Goal: Information Seeking & Learning: Learn about a topic

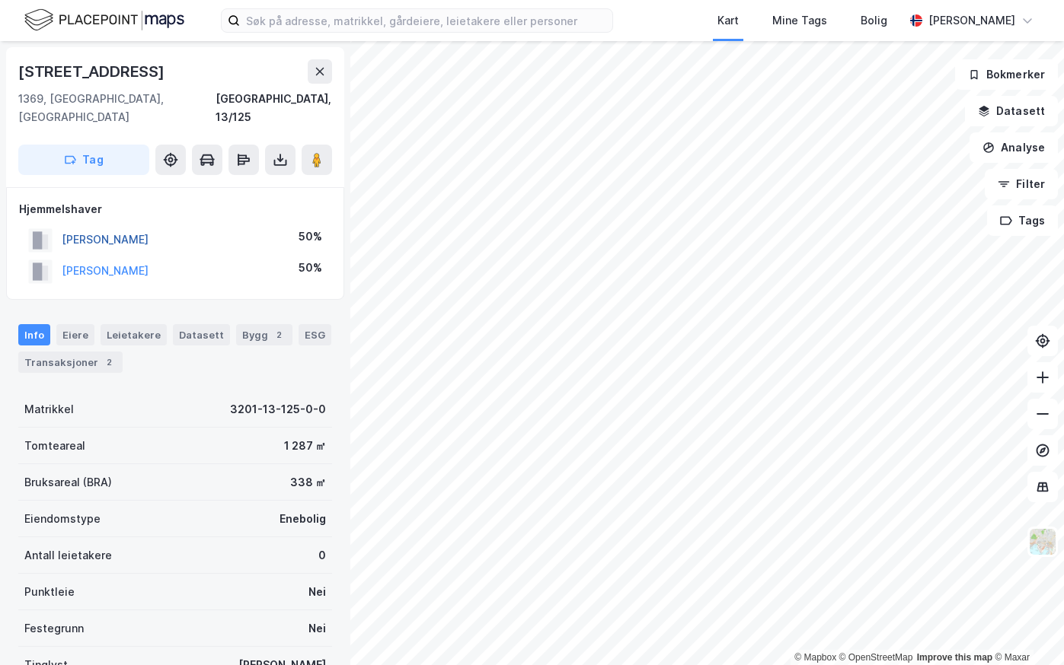
click at [0, 0] on button "[PERSON_NAME]" at bounding box center [0, 0] width 0 height 0
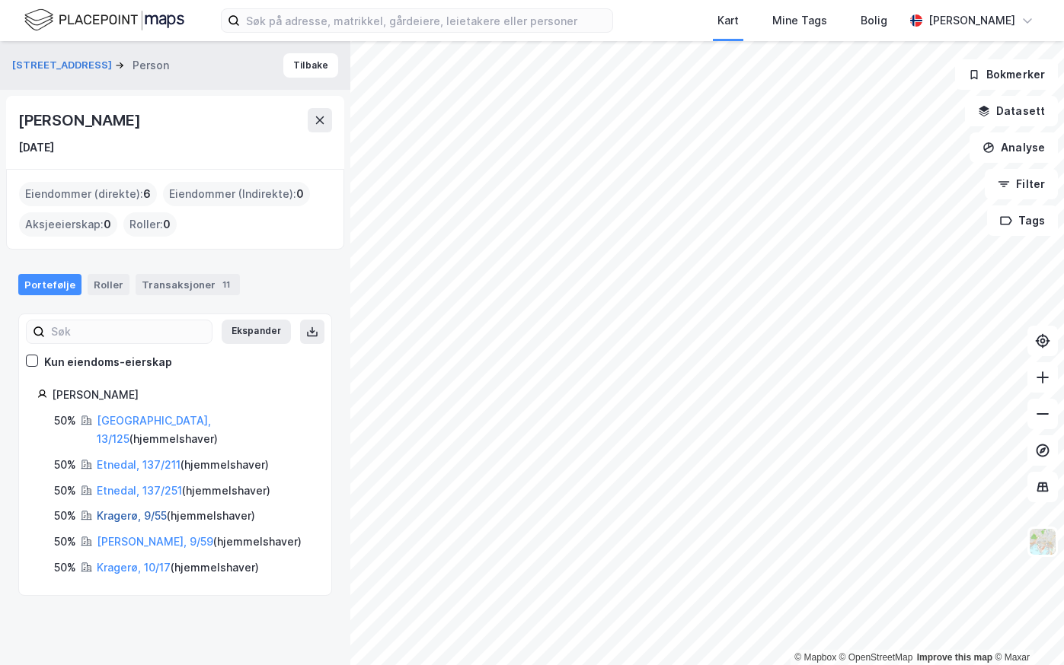
click at [135, 509] on link "Kragerø, 9/55" at bounding box center [132, 515] width 70 height 13
click at [123, 535] on link "Kragerø, 9/59" at bounding box center [155, 541] width 116 height 13
click at [140, 561] on link "Kragerø, 10/17" at bounding box center [134, 567] width 74 height 13
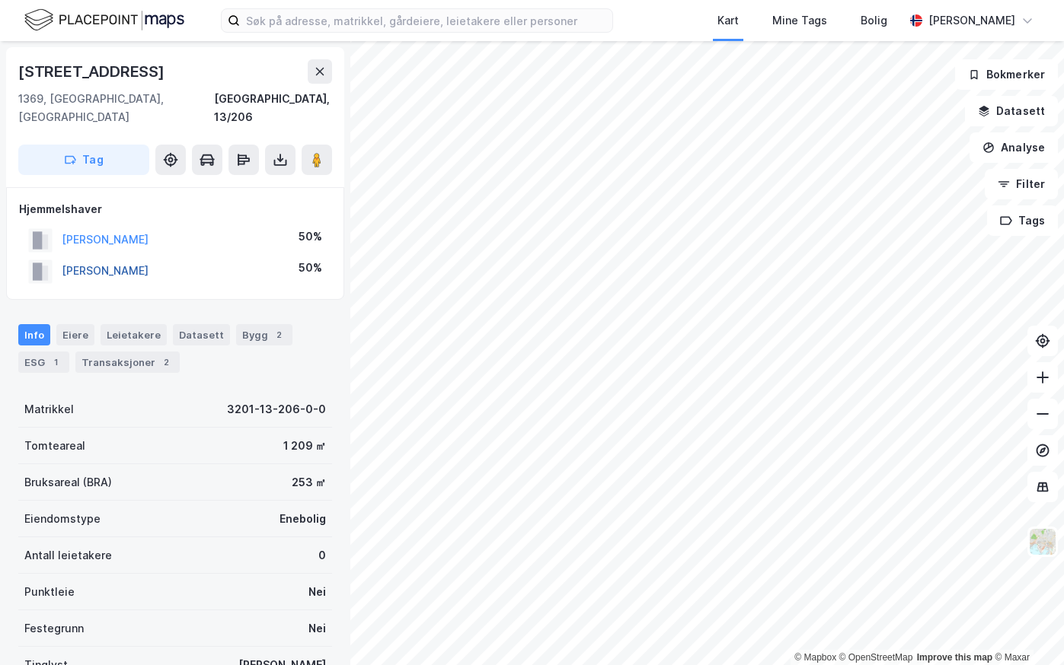
click at [0, 0] on button "BRODIN MAXIMILIAN BRUCE" at bounding box center [0, 0] width 0 height 0
click at [0, 0] on button "BRODIN MARIT HOFF" at bounding box center [0, 0] width 0 height 0
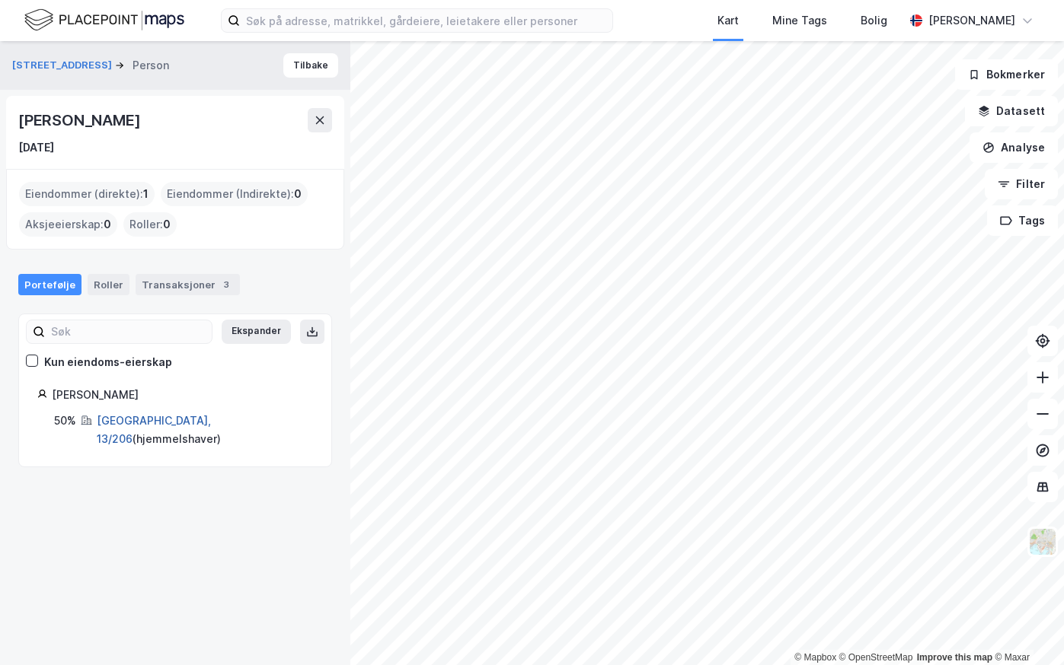
click at [119, 425] on link "Bærum, 13/206" at bounding box center [154, 429] width 114 height 31
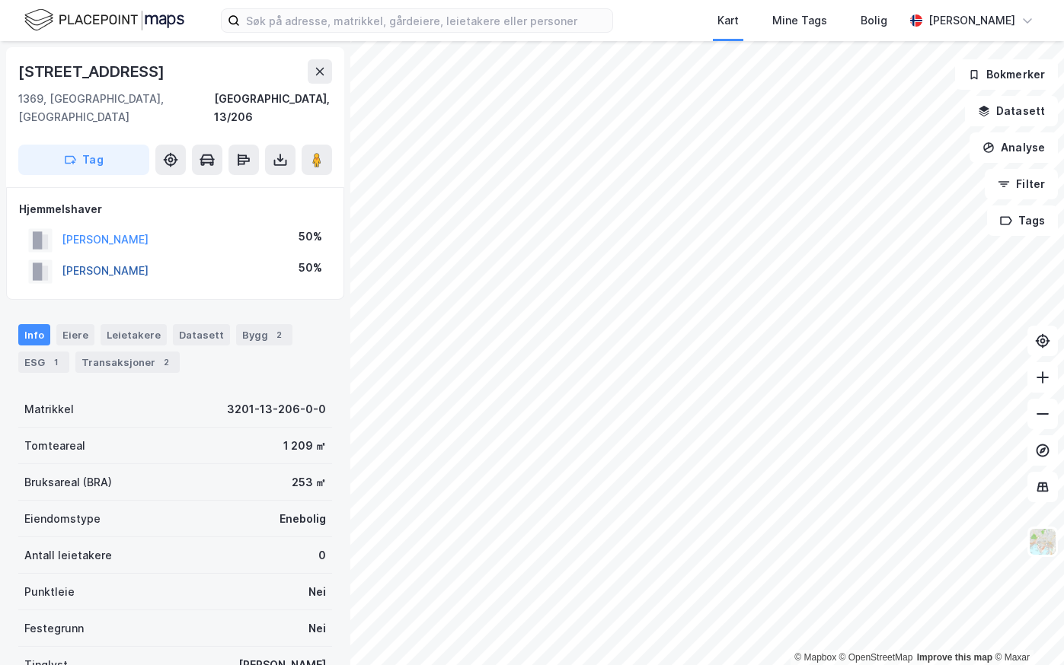
click at [0, 0] on button "BRODIN MAXIMILIAN BRUCE" at bounding box center [0, 0] width 0 height 0
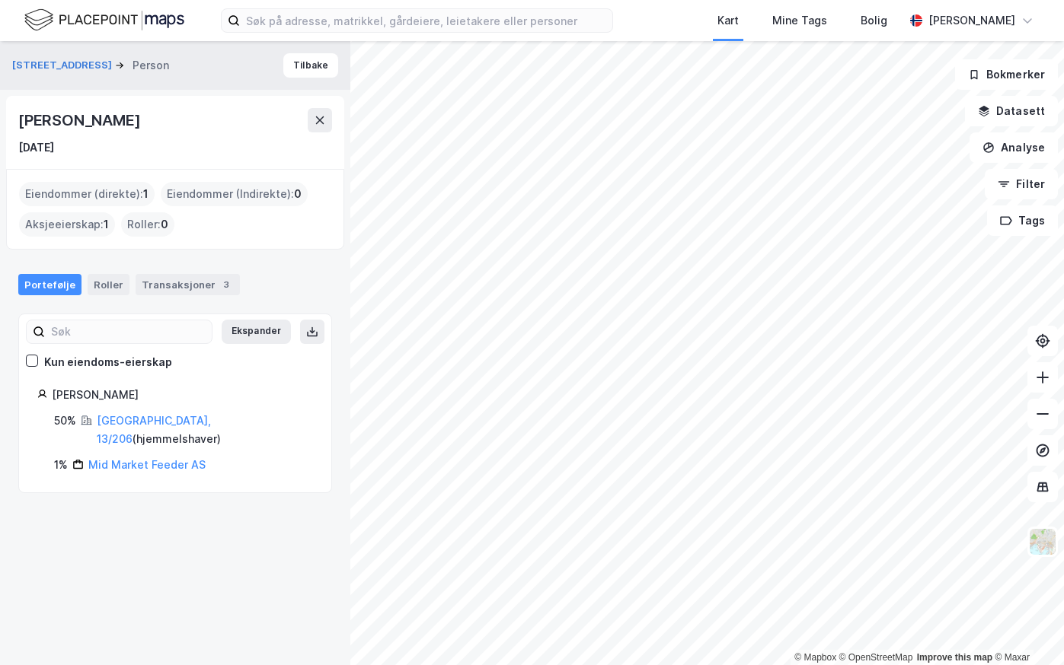
drag, startPoint x: 214, startPoint y: 118, endPoint x: 18, endPoint y: 123, distance: 195.7
click at [18, 123] on div "Maximilian Bruce Brodin" at bounding box center [175, 120] width 314 height 24
copy div "Maximilian Bruce Brodin"
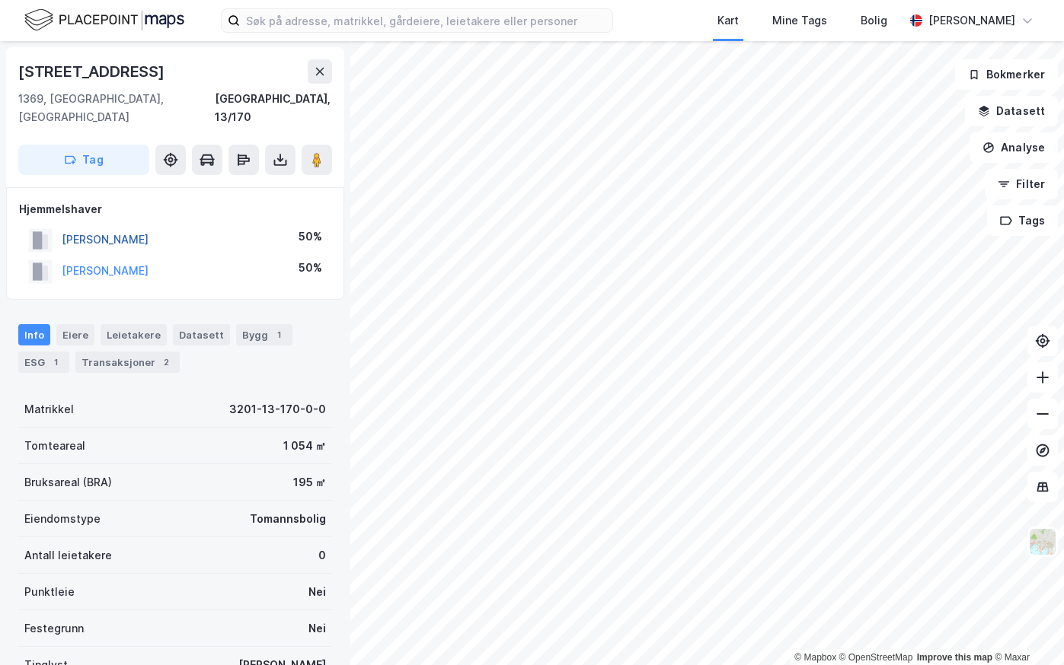
click at [0, 0] on button "VENNEVOLD HELENE" at bounding box center [0, 0] width 0 height 0
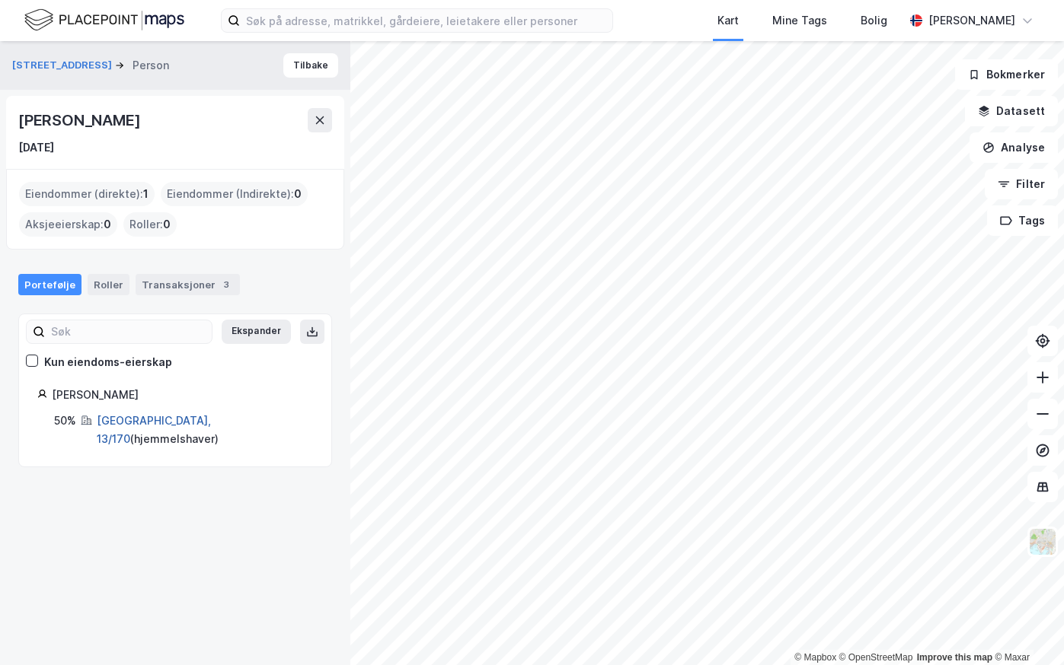
click at [134, 426] on link "Bærum, 13/170" at bounding box center [154, 429] width 114 height 31
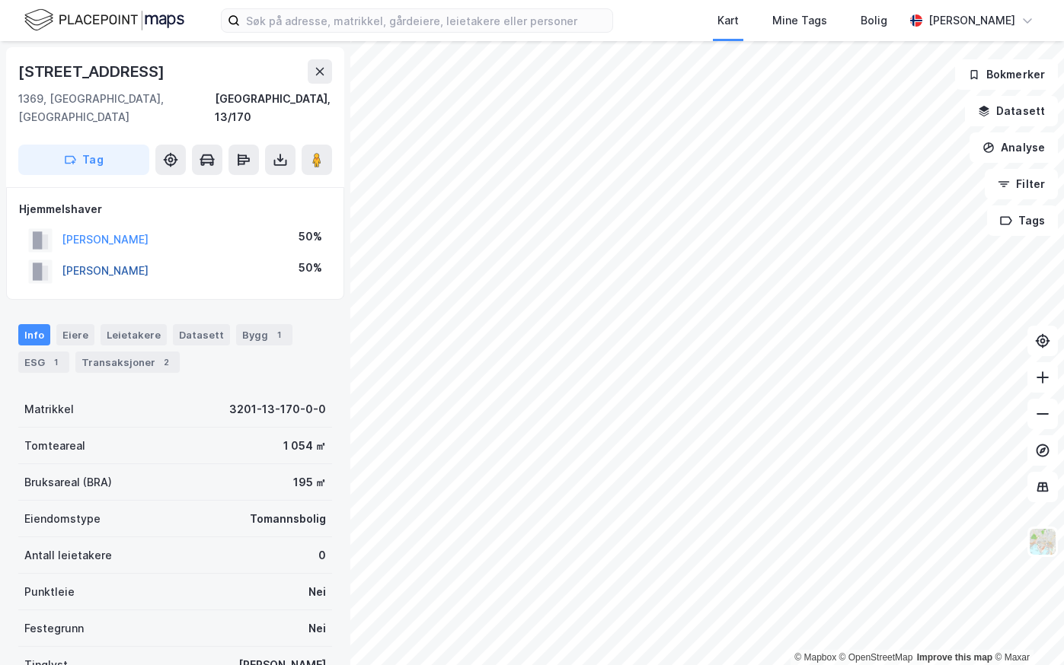
click at [0, 0] on button "TORKILDSEN CHRISTOFFER M" at bounding box center [0, 0] width 0 height 0
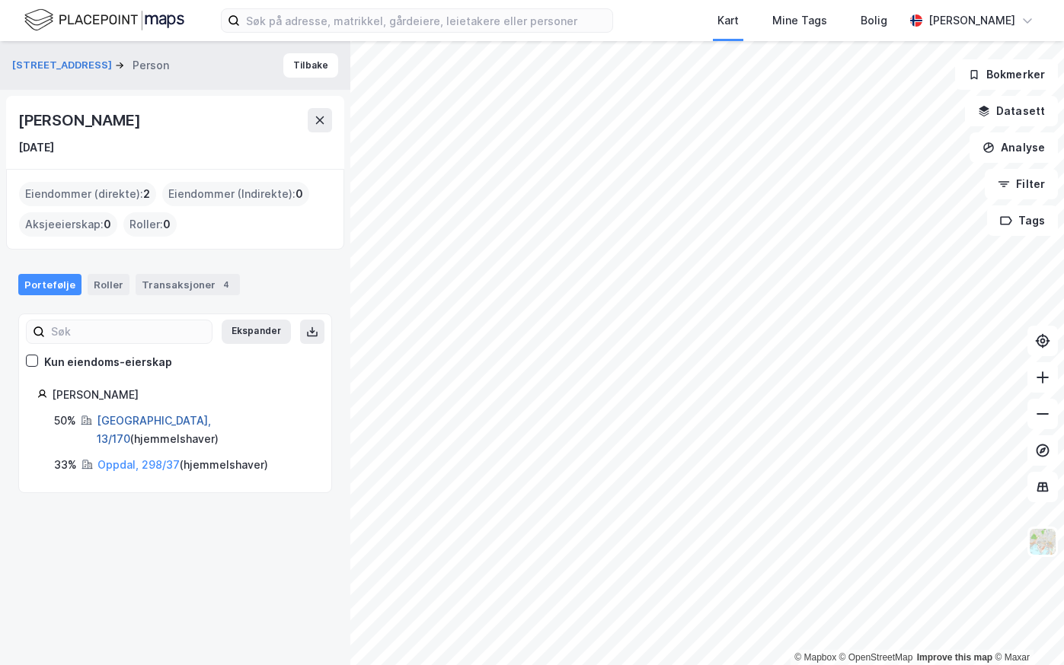
click at [124, 425] on link "Bærum, 13/170" at bounding box center [154, 429] width 114 height 31
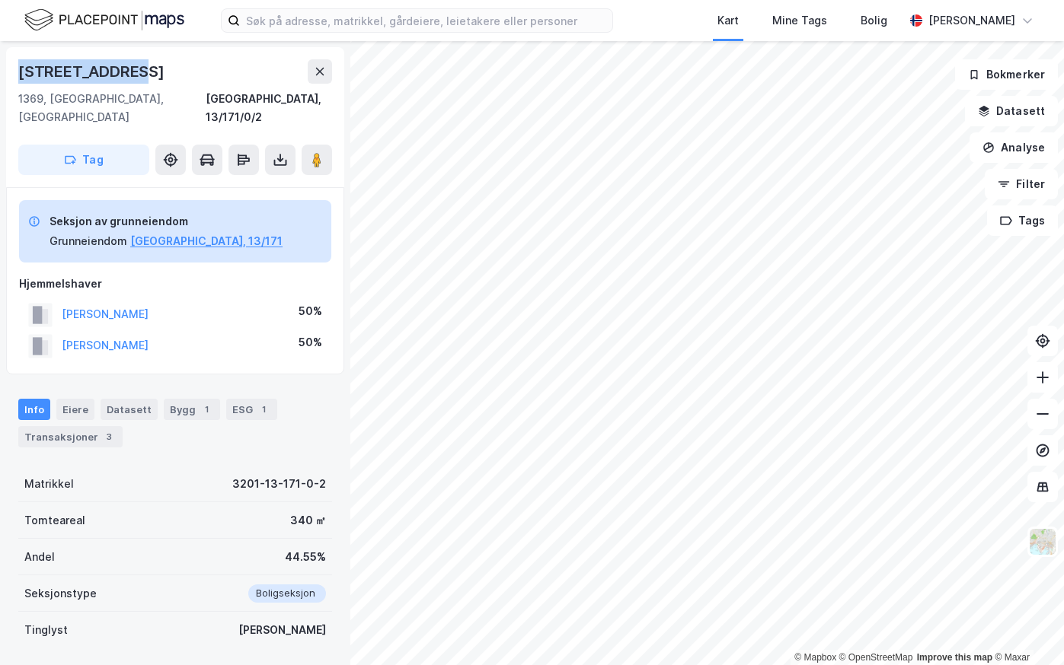
drag, startPoint x: 135, startPoint y: 74, endPoint x: 6, endPoint y: 75, distance: 128.7
click at [6, 75] on div "Skogveien 124c 1369, Stabekk, Akershus Bærum, 13/171/0/2 Tag" at bounding box center [175, 117] width 338 height 140
copy div "Skogveien 124c"
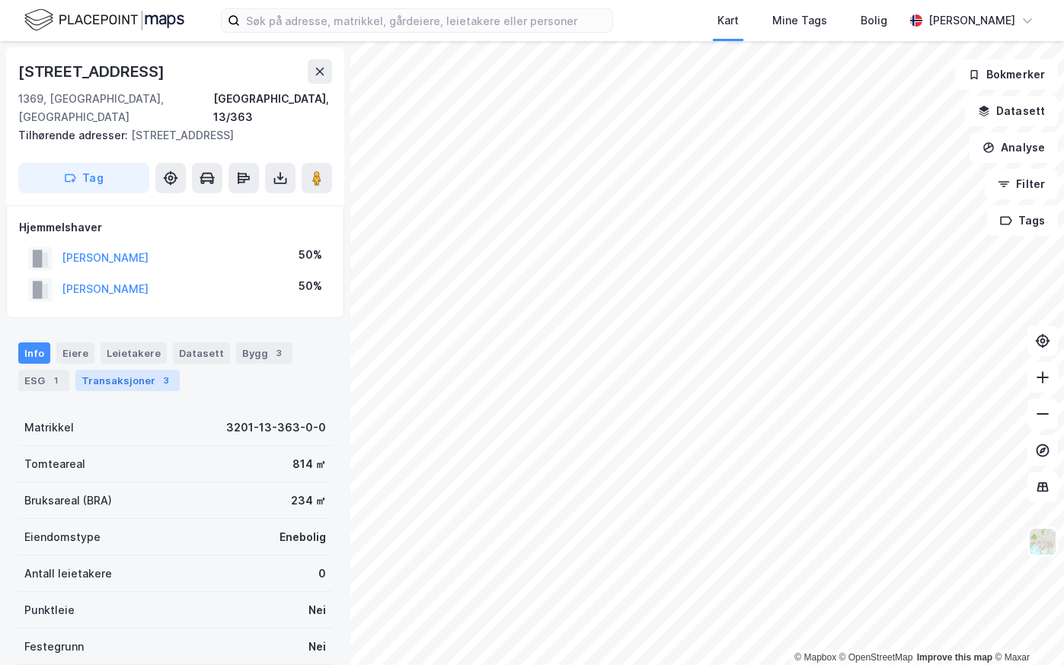
click at [106, 370] on div "Transaksjoner 3" at bounding box center [127, 380] width 104 height 21
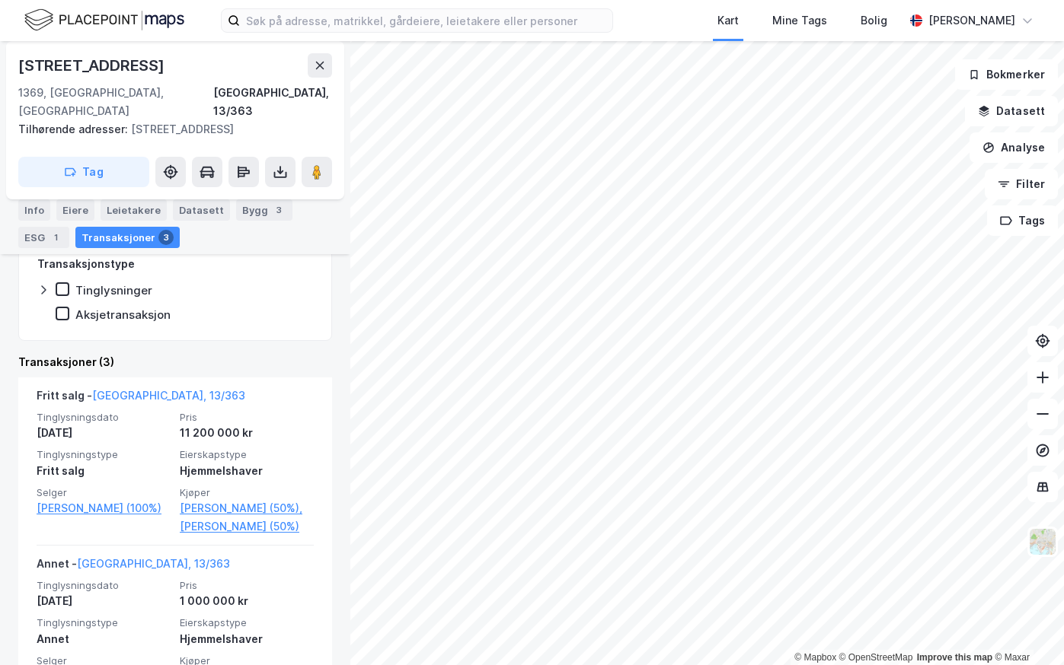
scroll to position [305, 0]
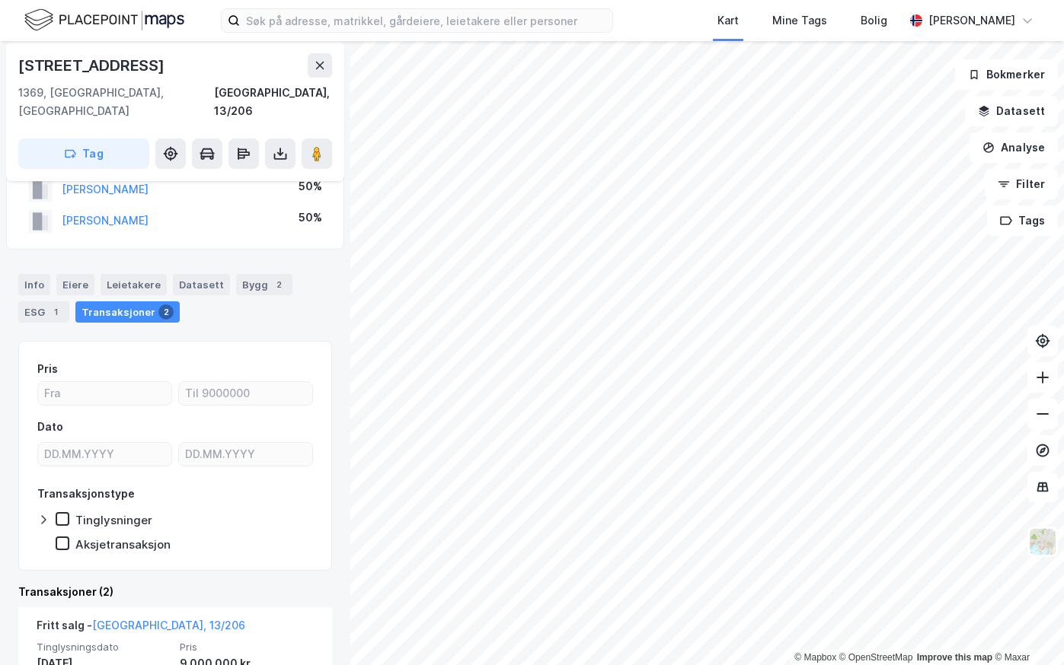
scroll to position [152, 0]
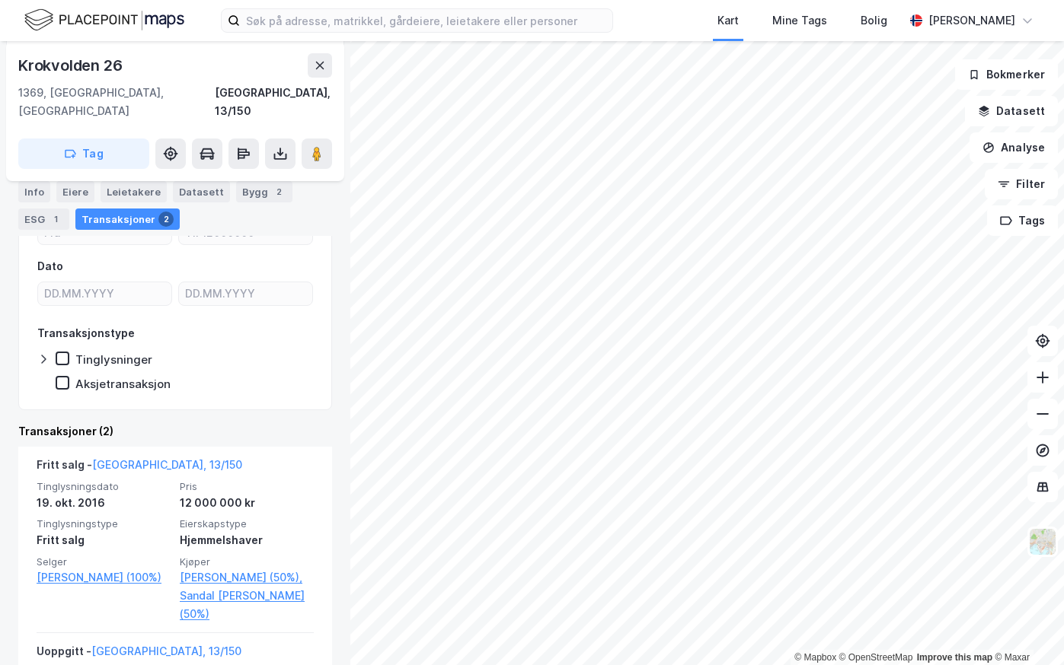
scroll to position [305, 0]
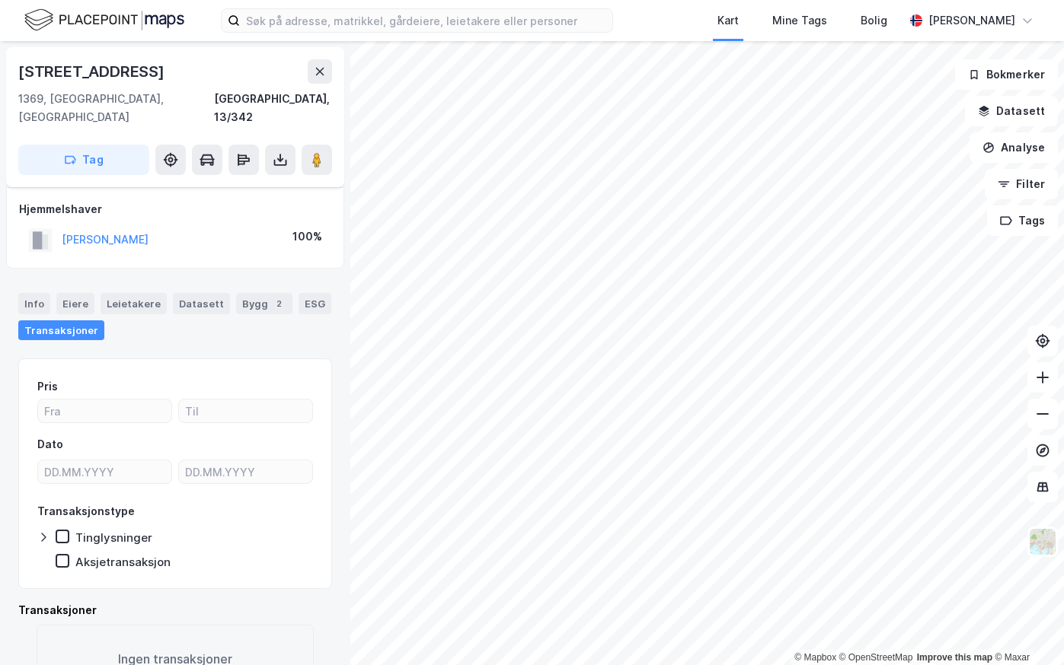
scroll to position [29, 0]
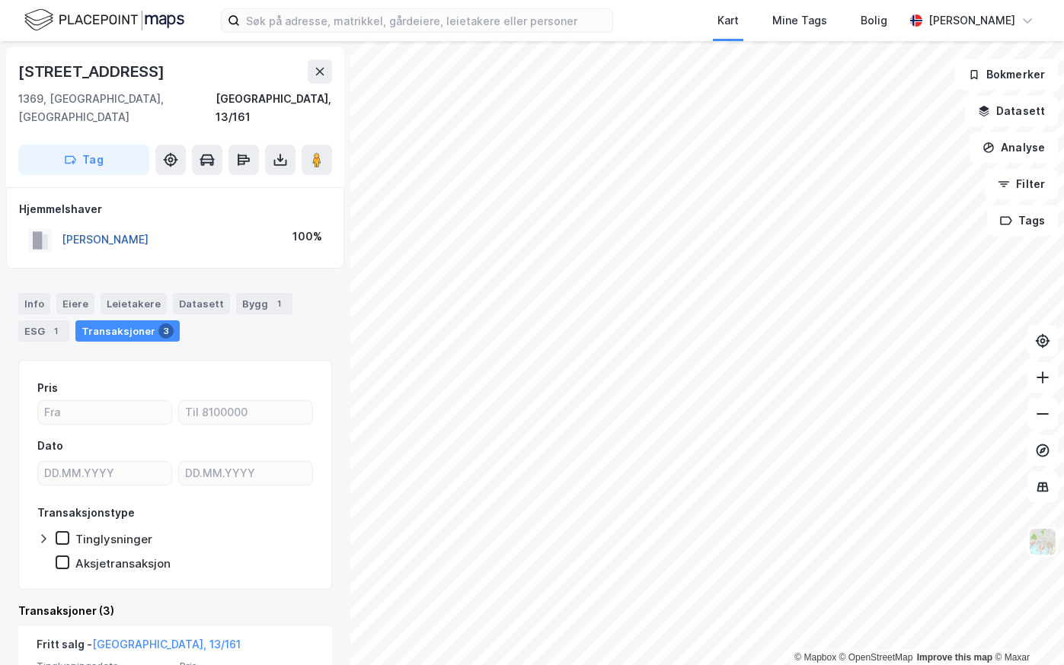
click at [0, 0] on button "KROGH CHRISTINA EDNY OHR" at bounding box center [0, 0] width 0 height 0
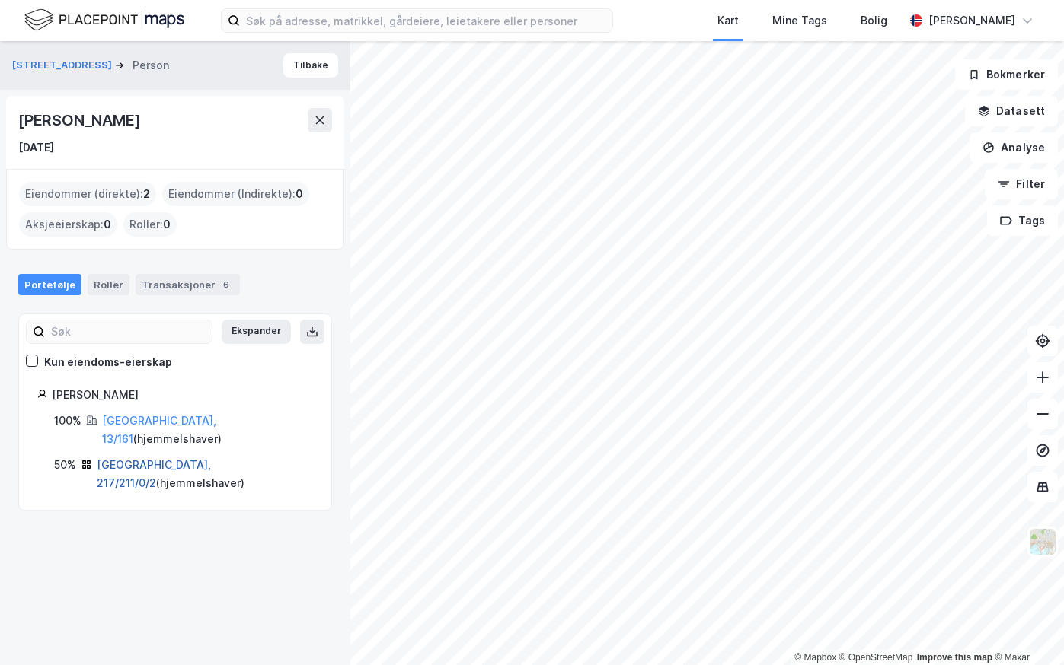
click at [116, 458] on link "Oslo, 217/211/0/2" at bounding box center [154, 473] width 114 height 31
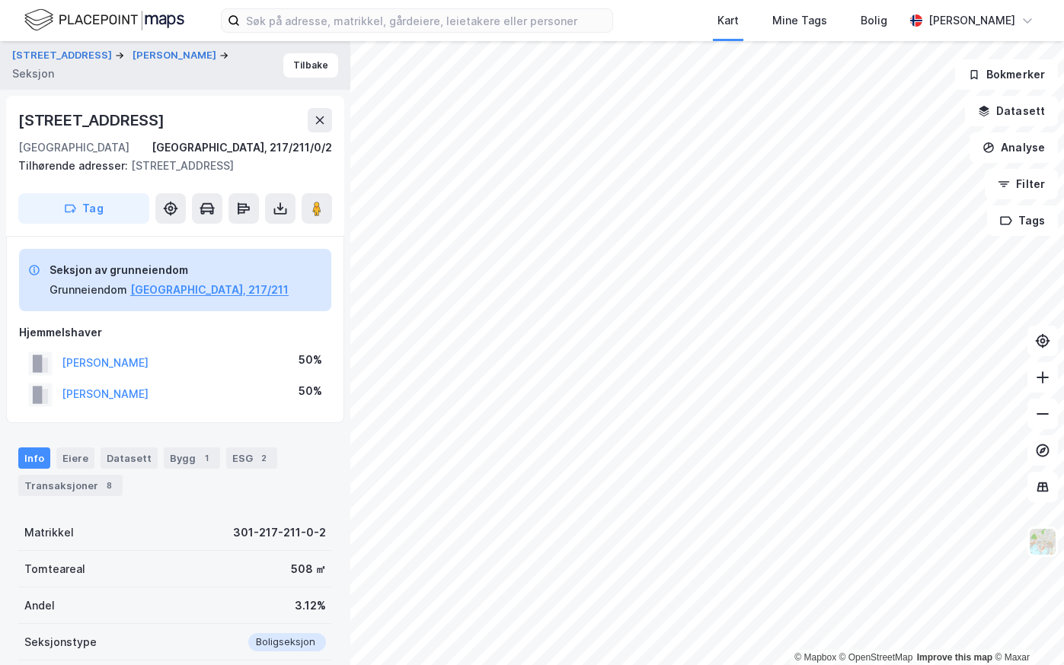
scroll to position [29, 0]
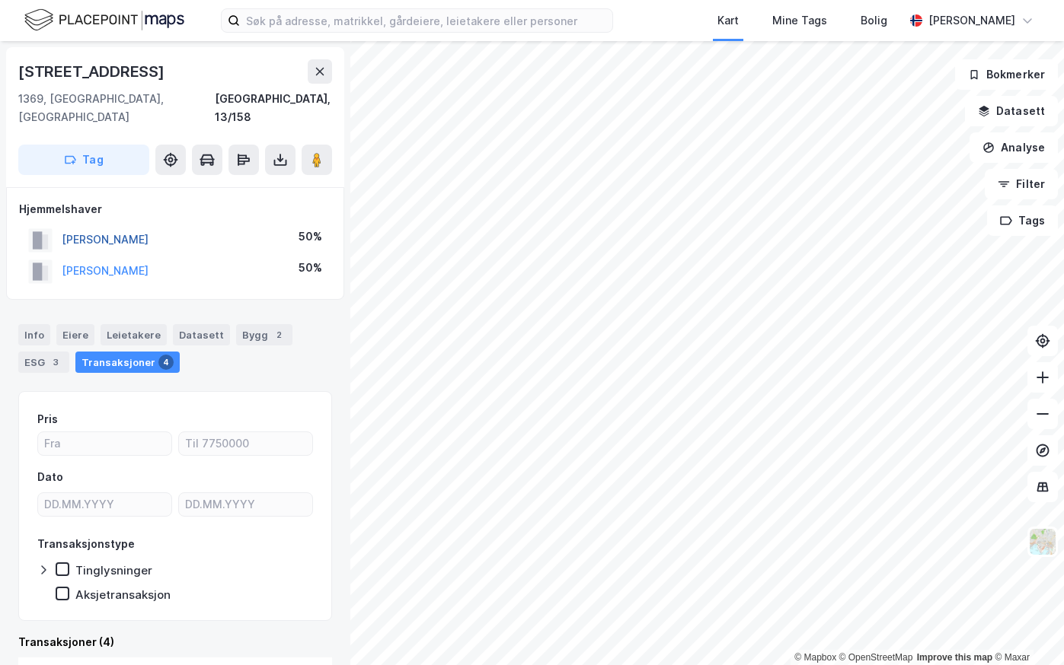
click at [0, 0] on button "KJØLNER NICOLAI CAMPBELL" at bounding box center [0, 0] width 0 height 0
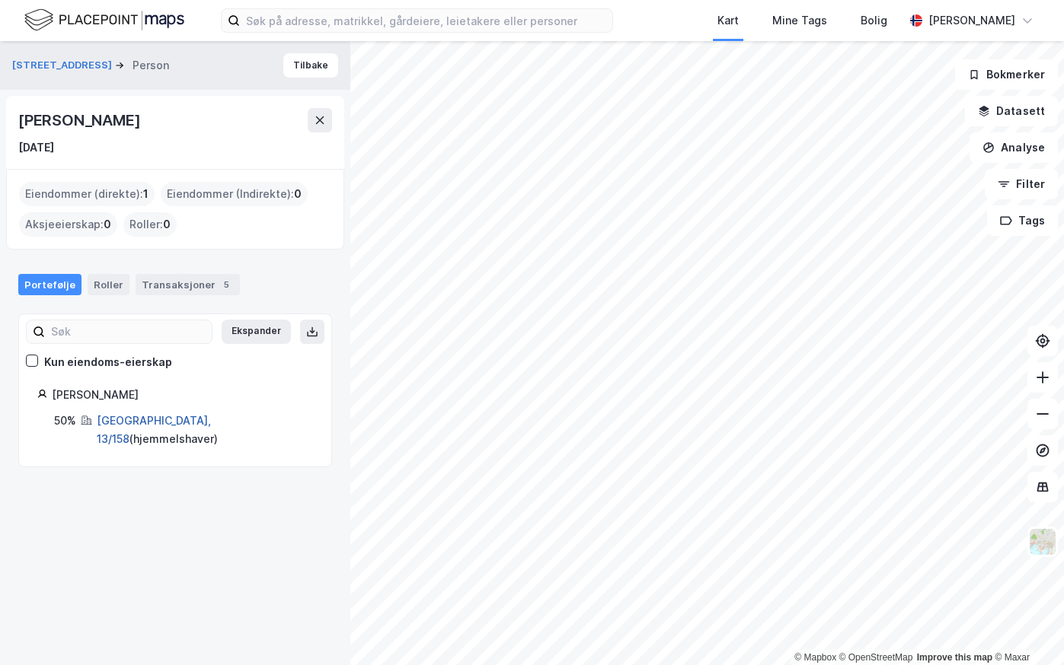
click at [120, 417] on link "Bærum, 13/158" at bounding box center [154, 429] width 114 height 31
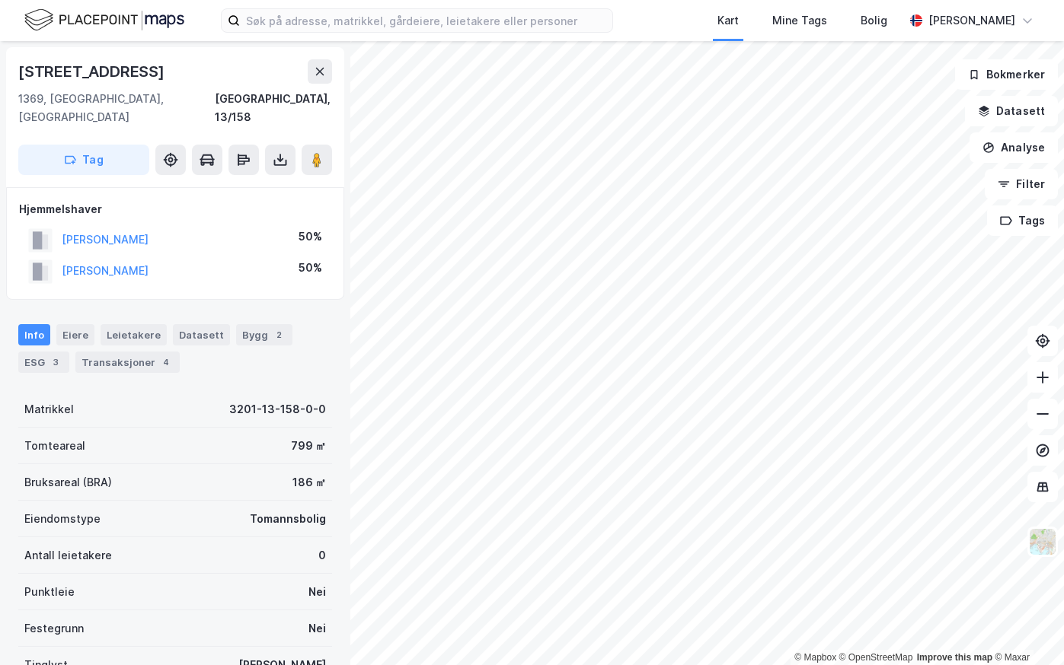
scroll to position [2, 0]
click at [105, 260] on div "KJØLNER INGRID CAMPBELL" at bounding box center [105, 269] width 87 height 18
click at [0, 0] on button "KJØLNER INGRID CAMPBELL" at bounding box center [0, 0] width 0 height 0
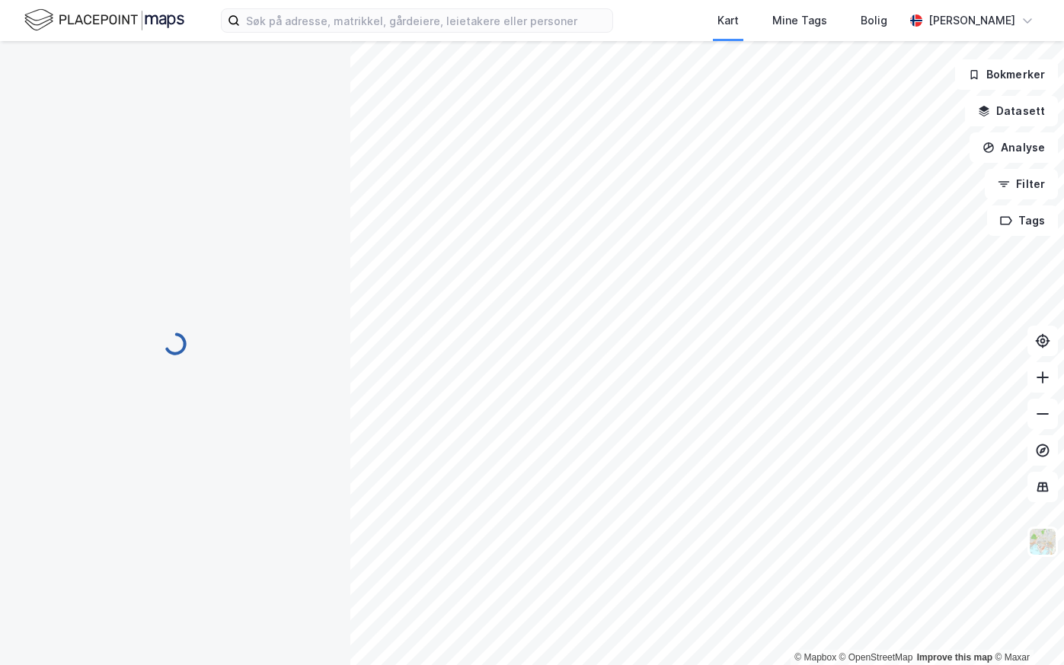
scroll to position [2, 0]
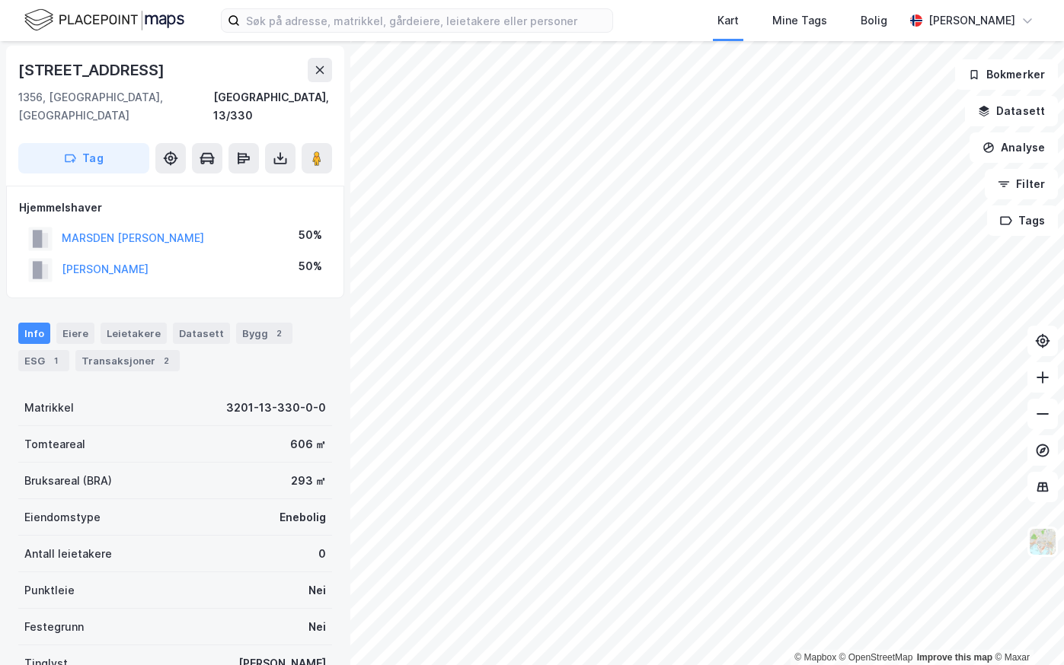
scroll to position [2, 0]
click at [123, 350] on div "Transaksjoner 2" at bounding box center [127, 360] width 104 height 21
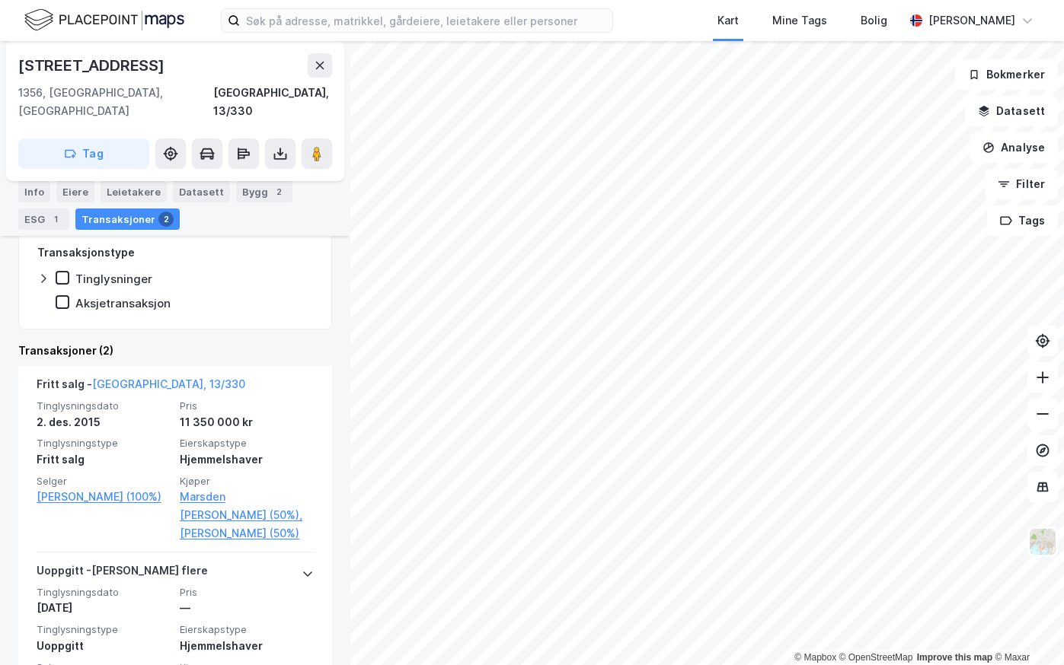
scroll to position [305, 0]
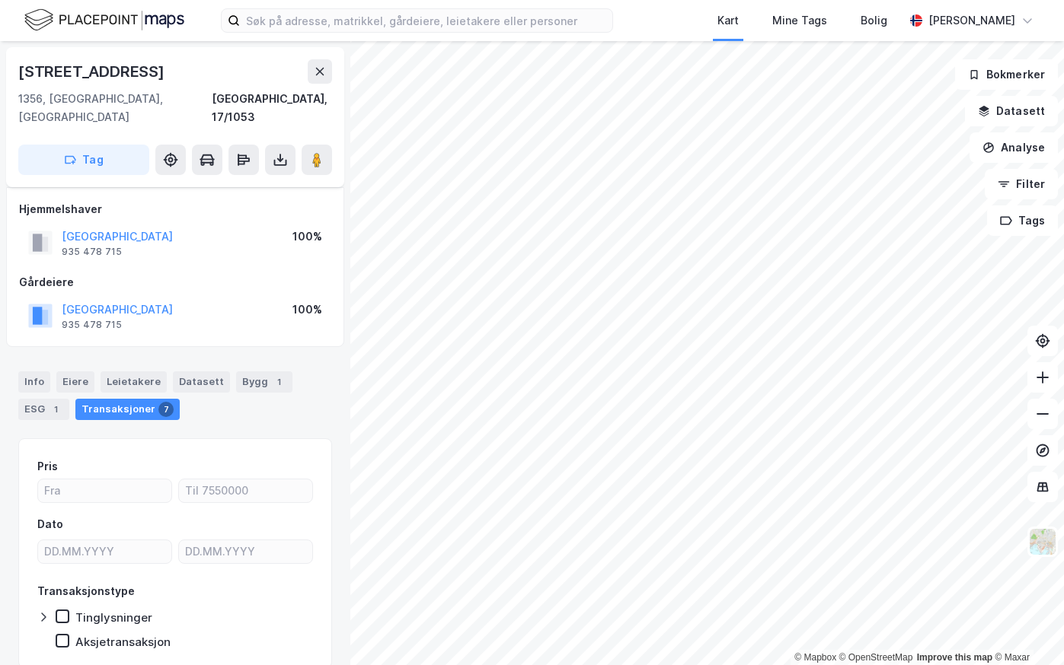
scroll to position [40, 0]
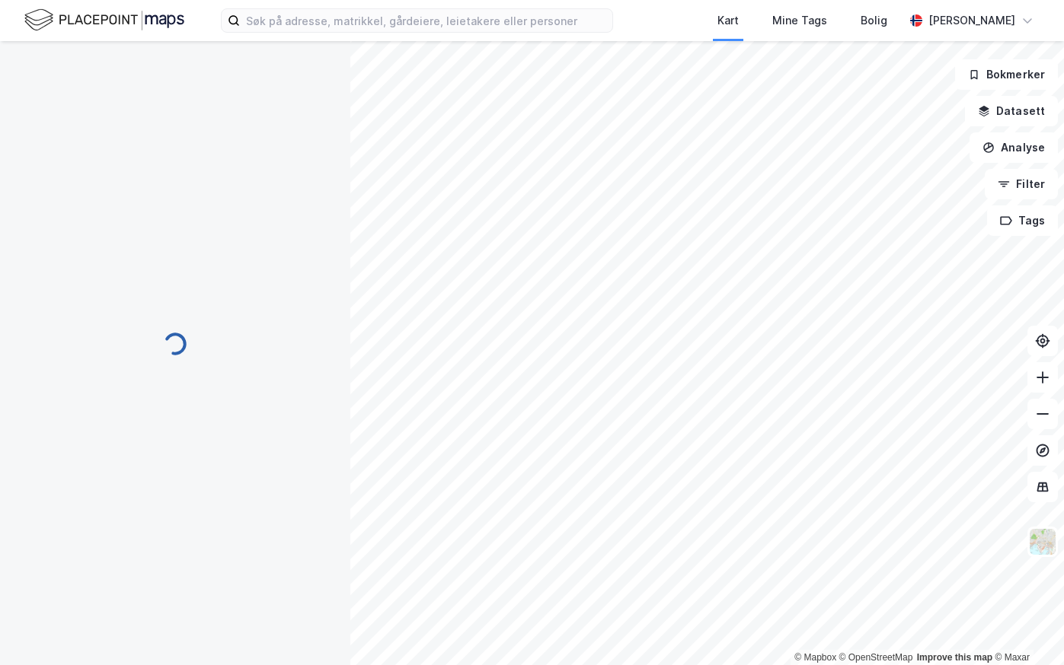
scroll to position [40, 0]
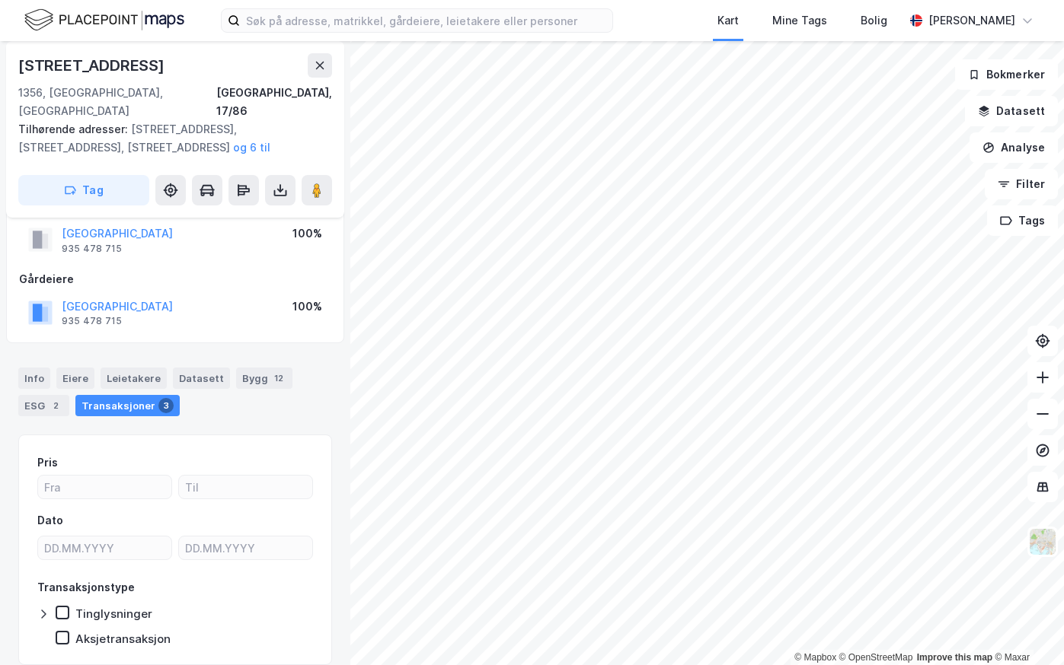
scroll to position [40, 0]
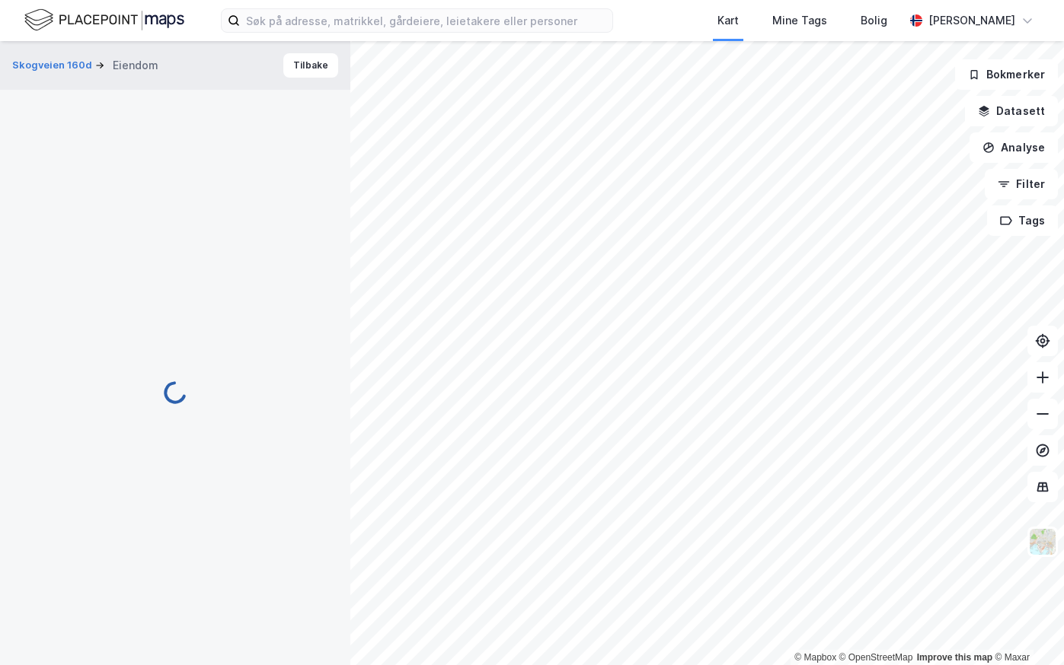
scroll to position [40, 0]
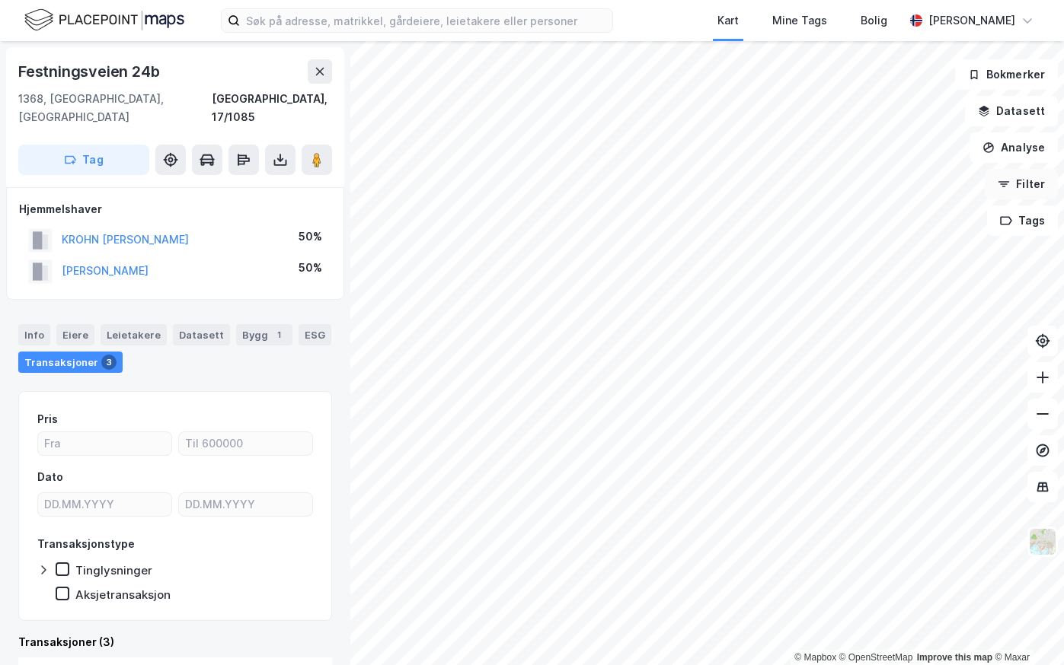
click at [1001, 189] on div "© Mapbox © OpenStreetMap Improve this map © Maxar Festningsveien 24b 1368, Stab…" at bounding box center [532, 353] width 1064 height 624
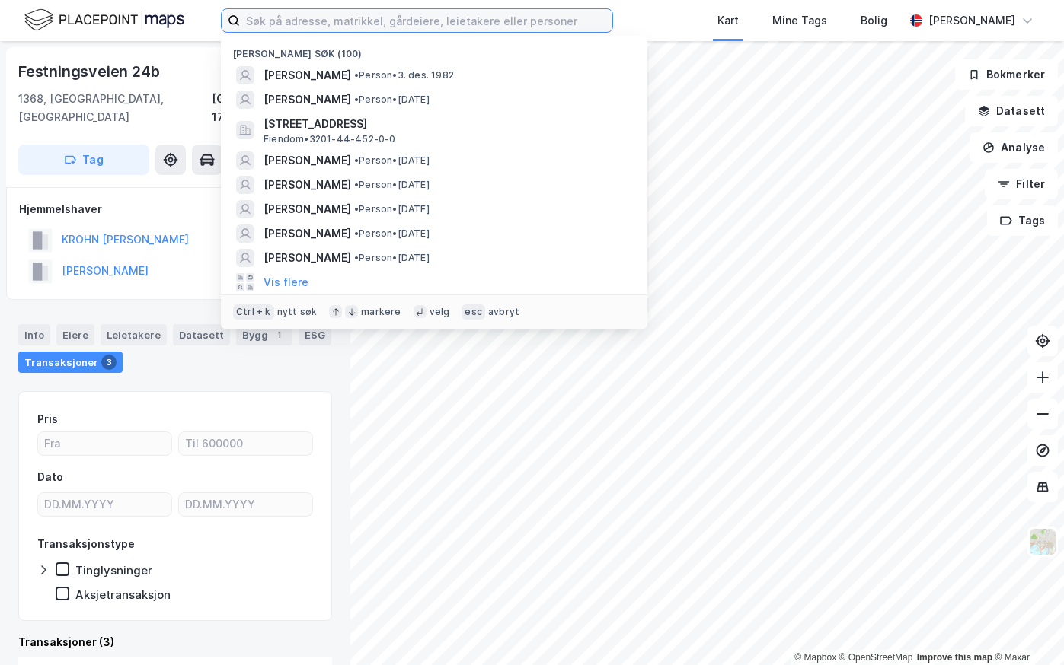
click at [306, 24] on input at bounding box center [426, 20] width 372 height 23
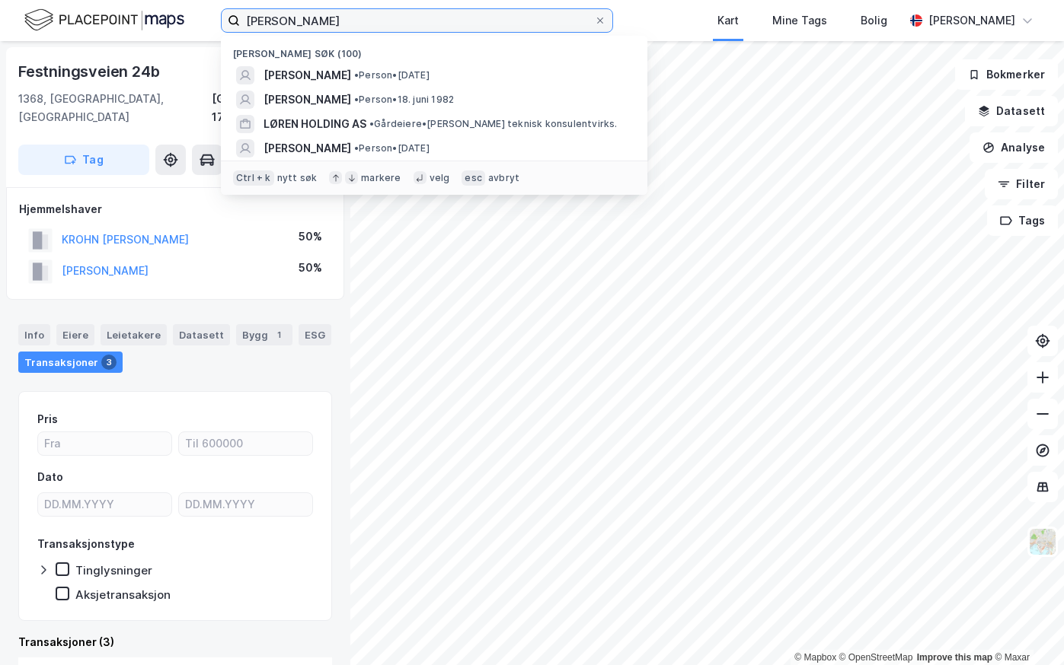
type input "[PERSON_NAME]"
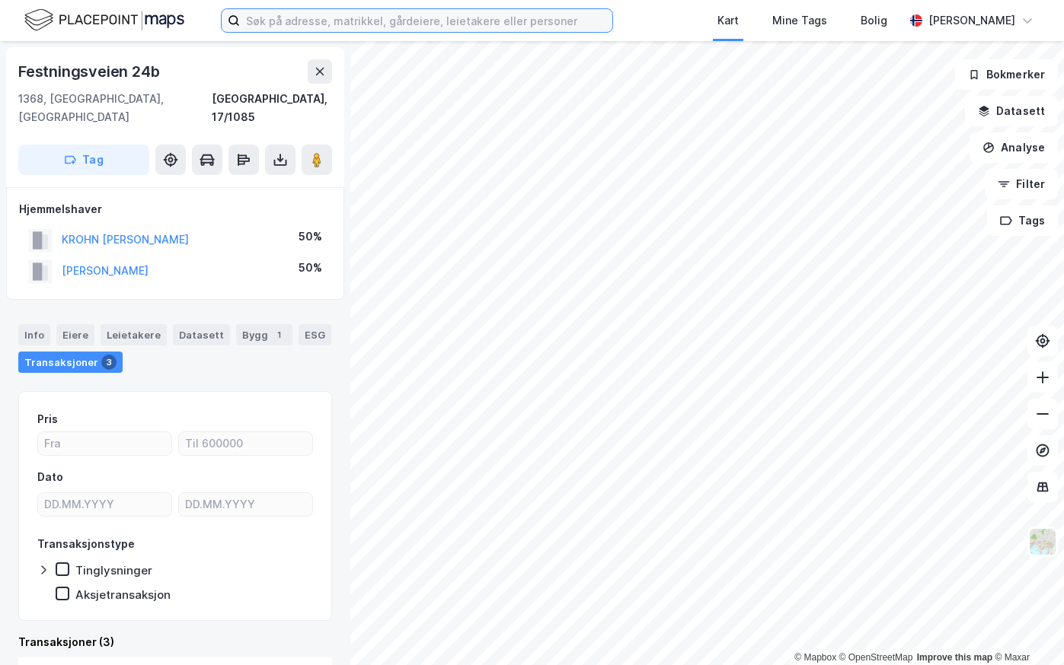
click at [333, 23] on input at bounding box center [426, 20] width 372 height 23
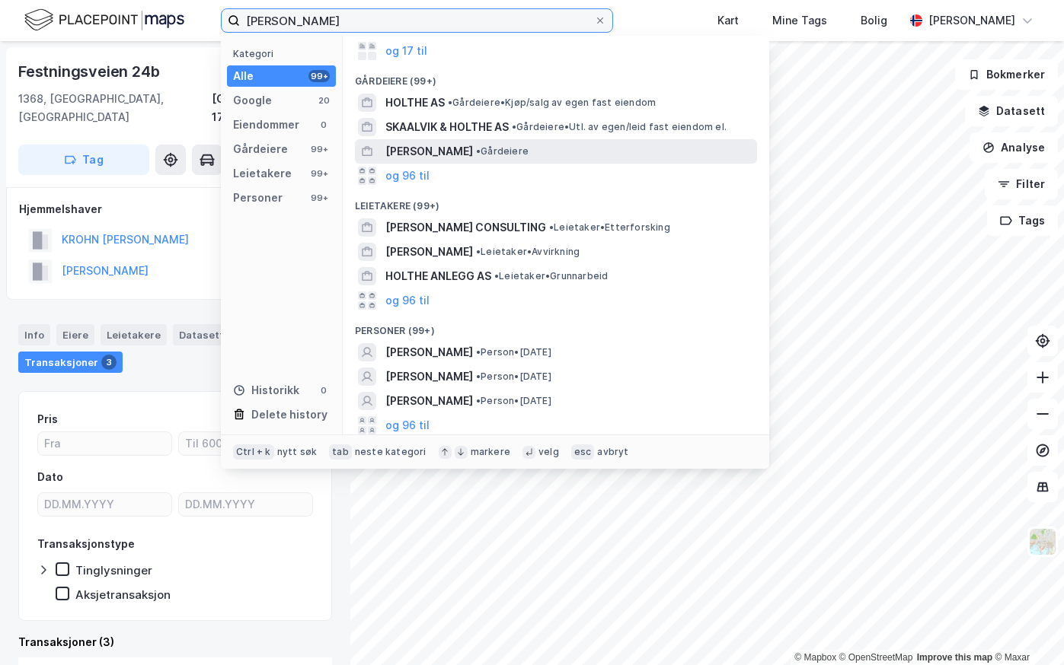
scroll to position [101, 0]
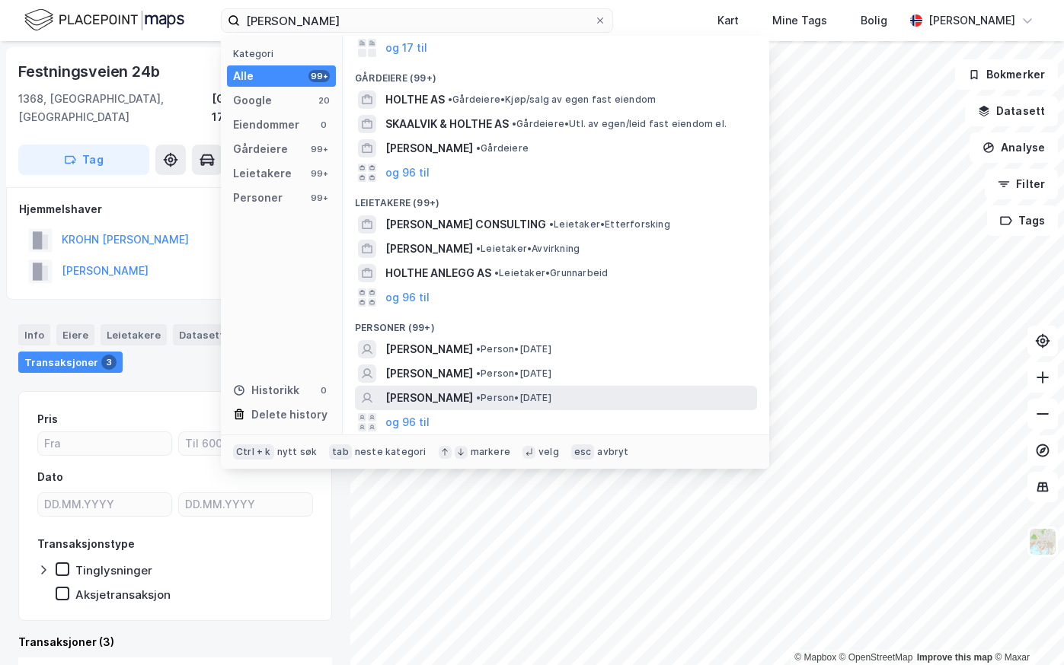
click at [446, 400] on span "[PERSON_NAME]" at bounding box center [429, 398] width 88 height 18
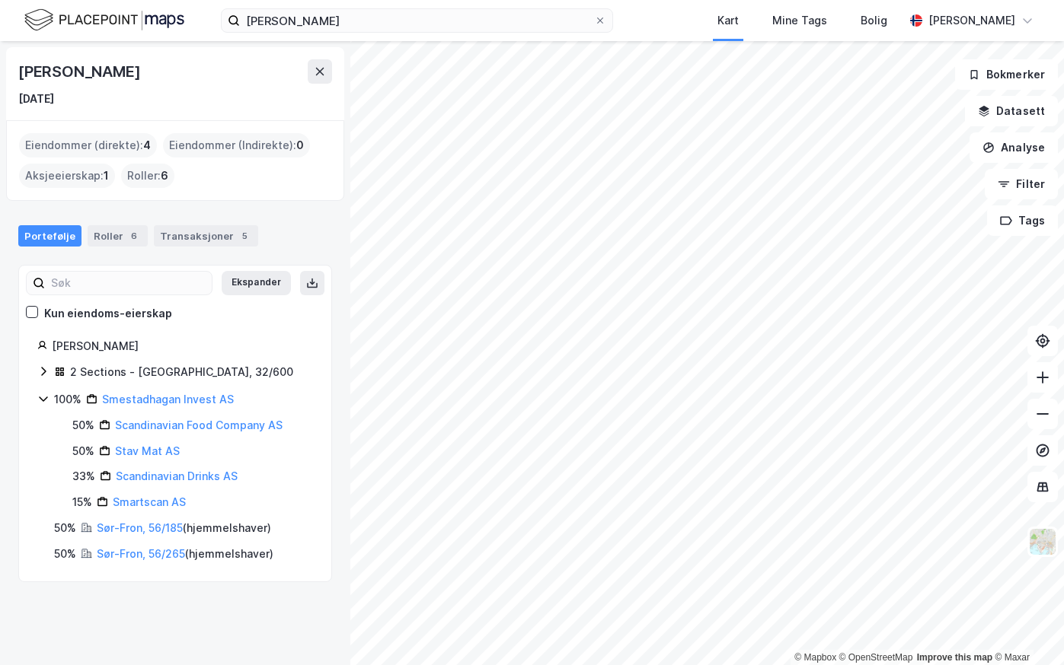
click at [41, 372] on icon at bounding box center [43, 371] width 12 height 12
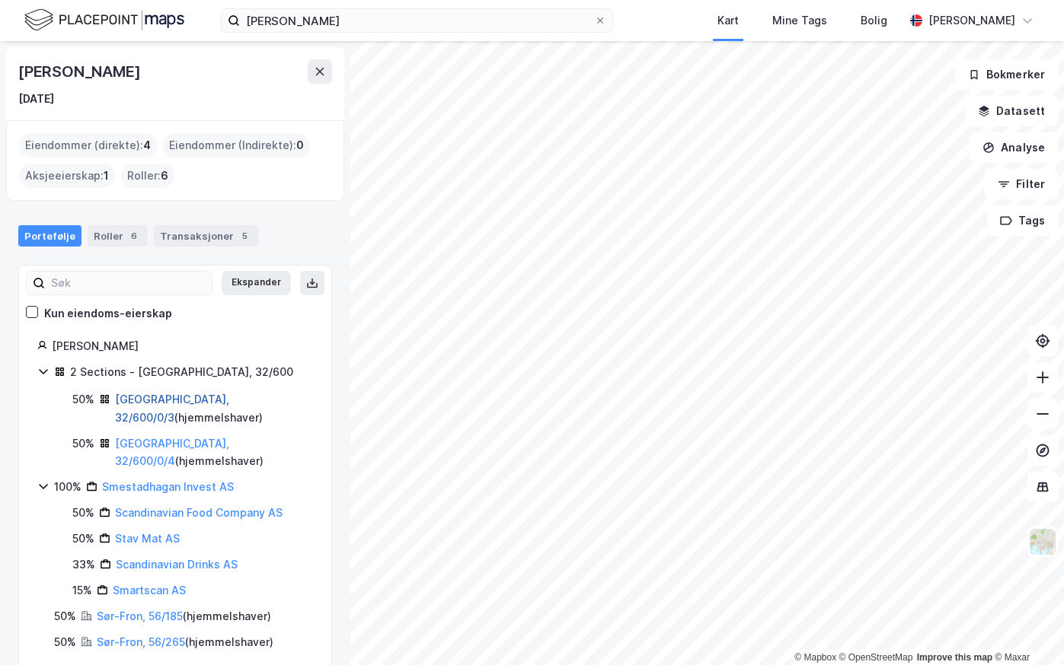
click at [137, 394] on link "[GEOGRAPHIC_DATA], 32/600/0/3" at bounding box center [172, 408] width 114 height 31
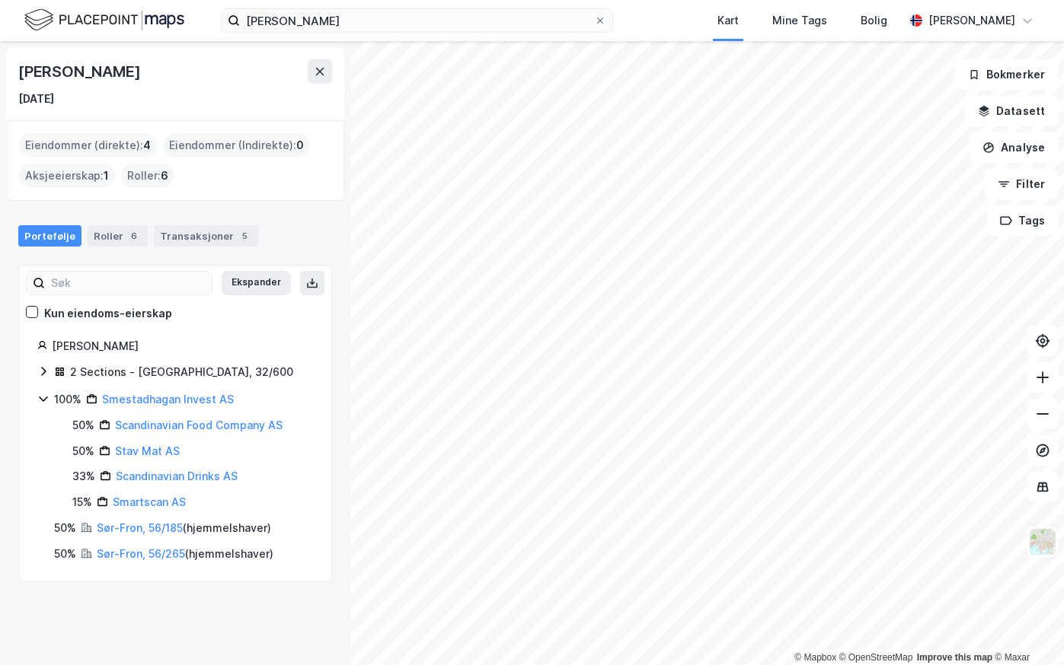
click at [40, 372] on icon at bounding box center [43, 371] width 12 height 12
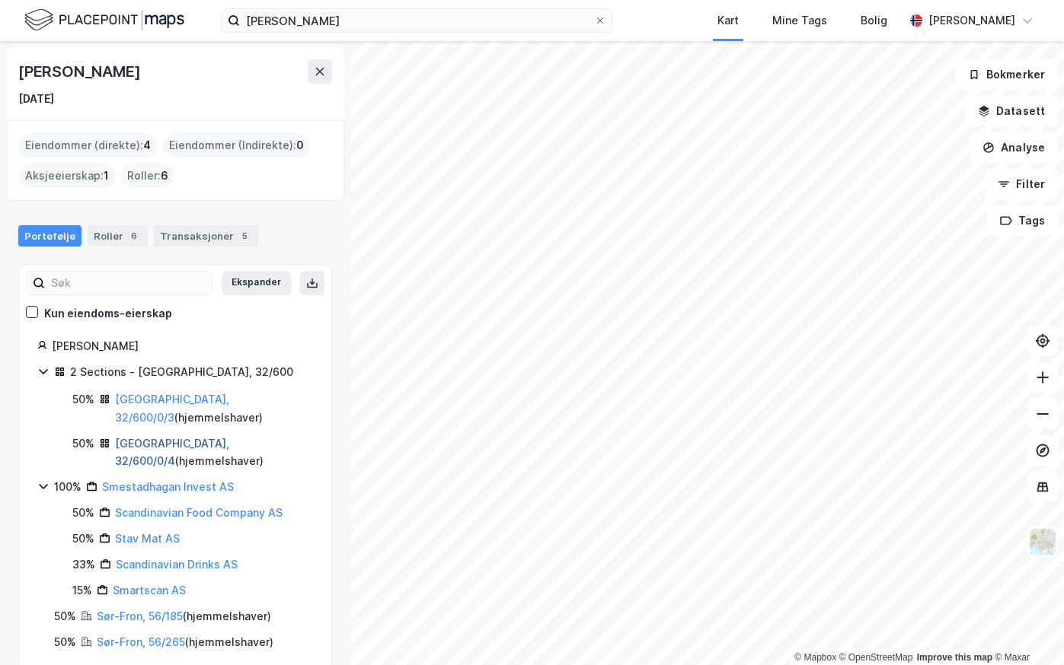
click at [142, 437] on link "[GEOGRAPHIC_DATA], 32/600/0/4" at bounding box center [172, 452] width 114 height 31
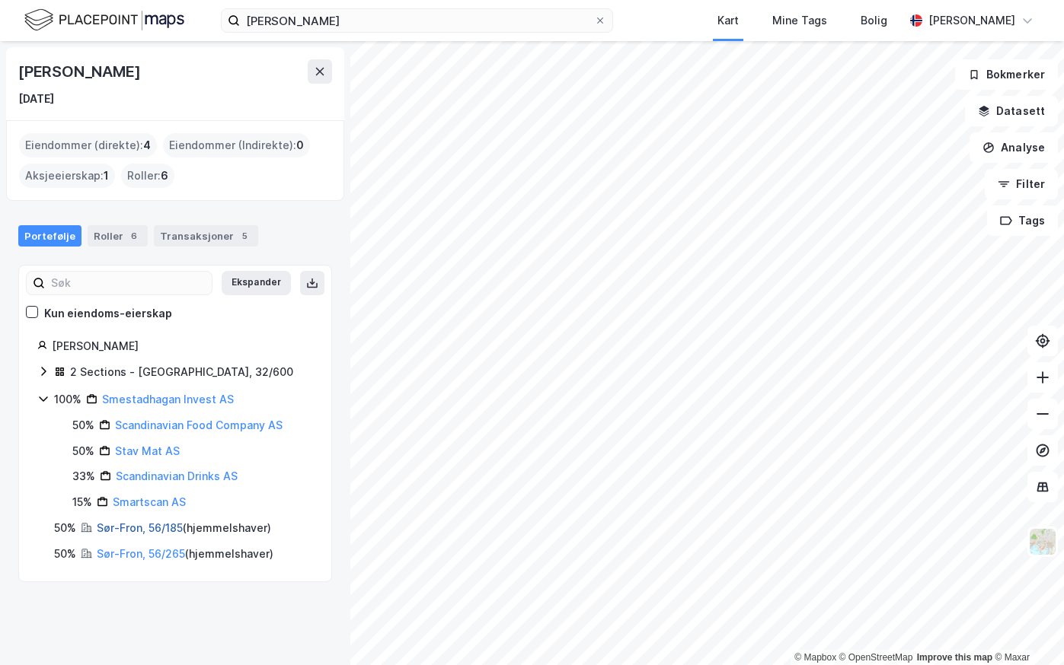
click at [129, 527] on link "Sør-Fron, 56/185" at bounding box center [140, 528] width 86 height 13
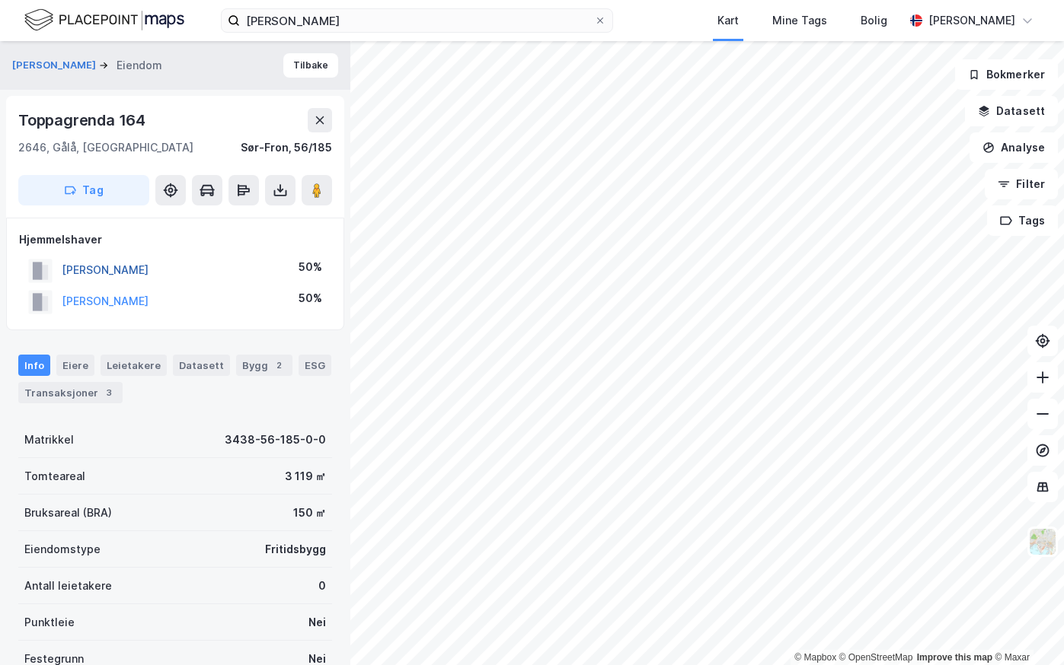
click at [0, 0] on button "[PERSON_NAME]" at bounding box center [0, 0] width 0 height 0
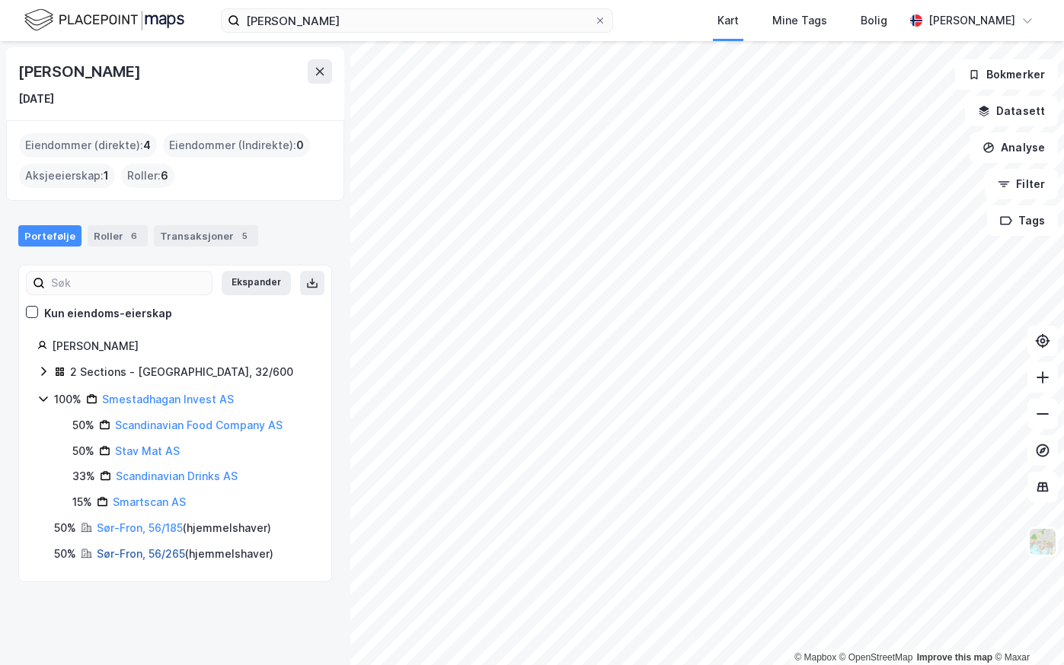
click at [119, 554] on link "Sør-Fron, 56/265" at bounding box center [141, 553] width 88 height 13
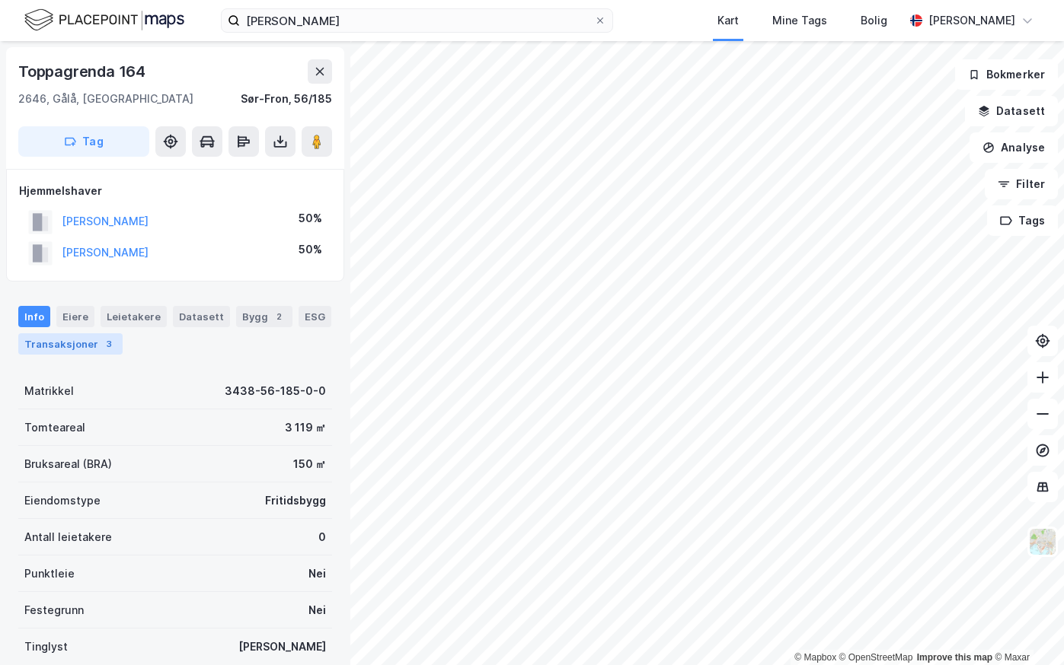
click at [50, 341] on div "Transaksjoner 3" at bounding box center [70, 344] width 104 height 21
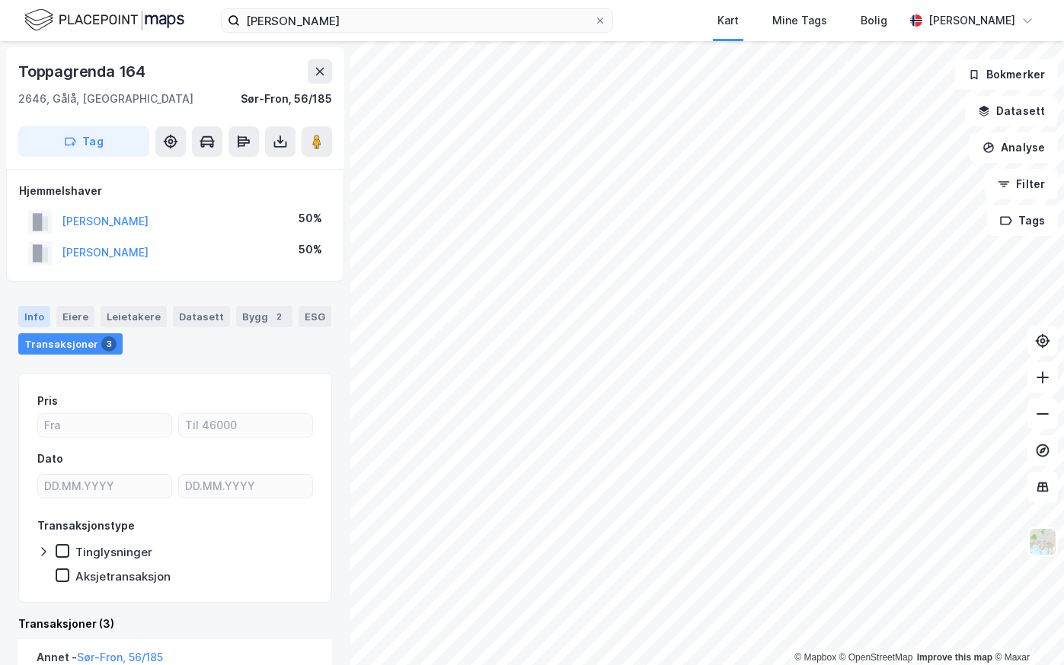
click at [29, 312] on div "Info" at bounding box center [34, 316] width 32 height 21
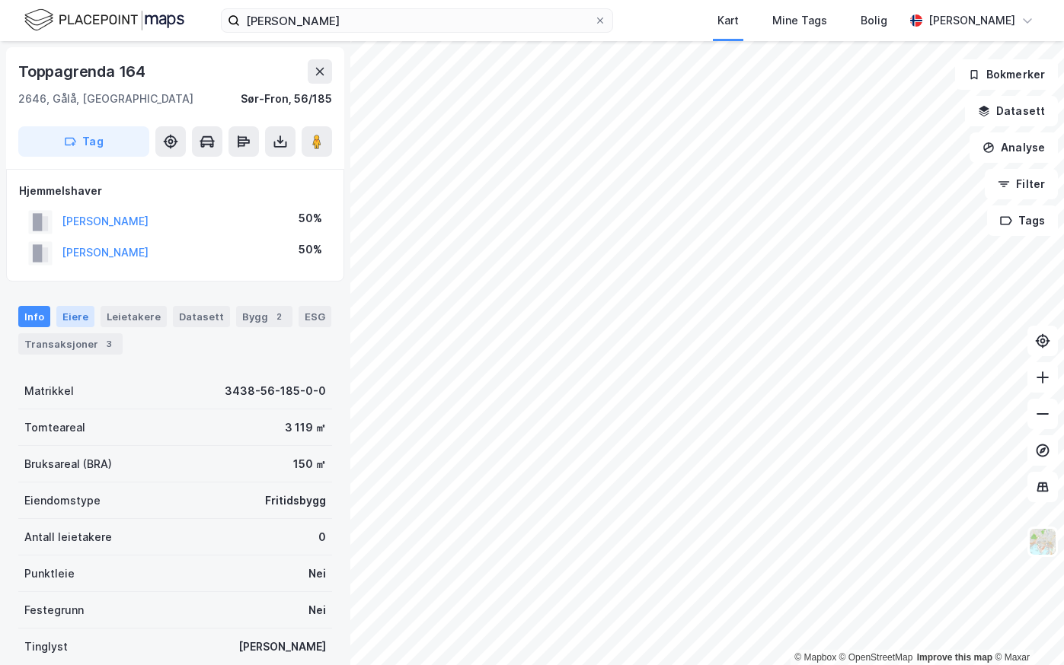
click at [67, 315] on div "Eiere" at bounding box center [75, 316] width 38 height 21
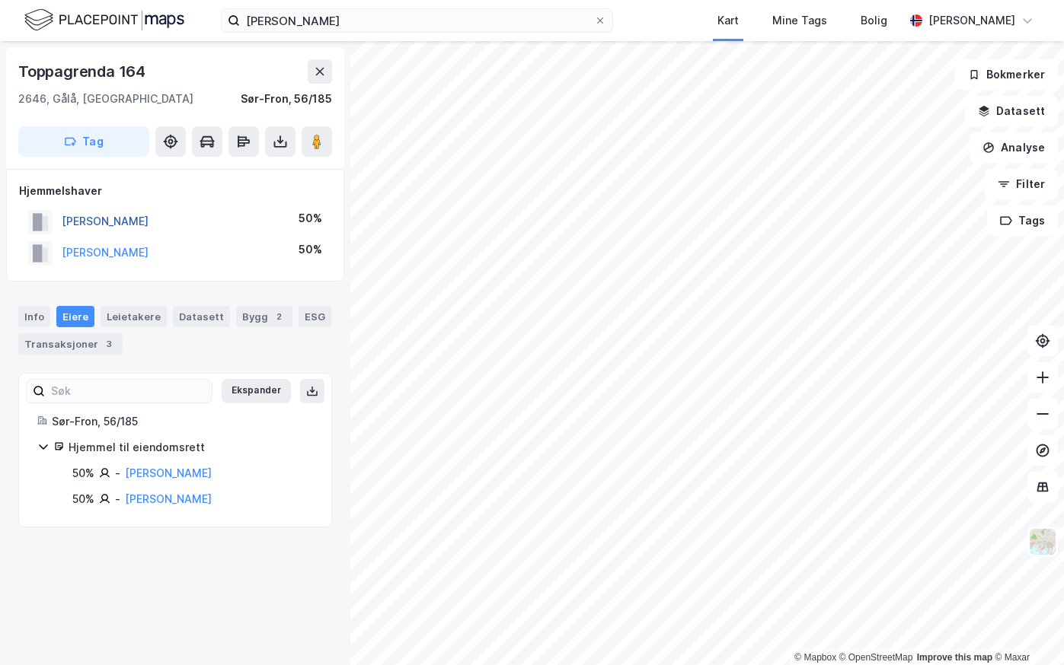
click at [0, 0] on button "[PERSON_NAME]" at bounding box center [0, 0] width 0 height 0
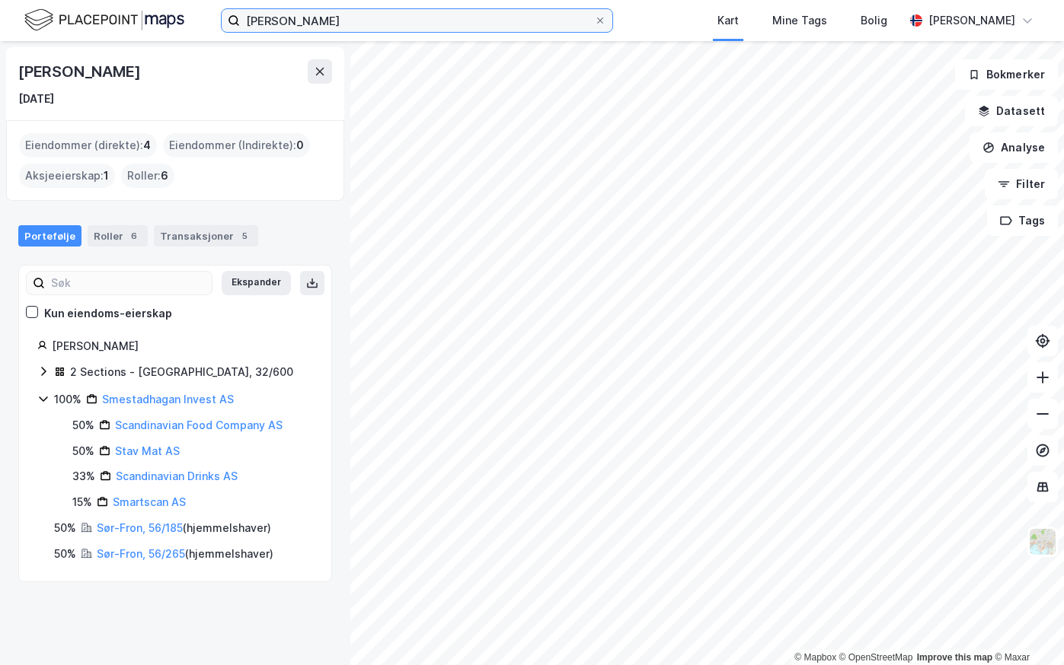
click at [302, 27] on input "[PERSON_NAME]" at bounding box center [417, 20] width 354 height 23
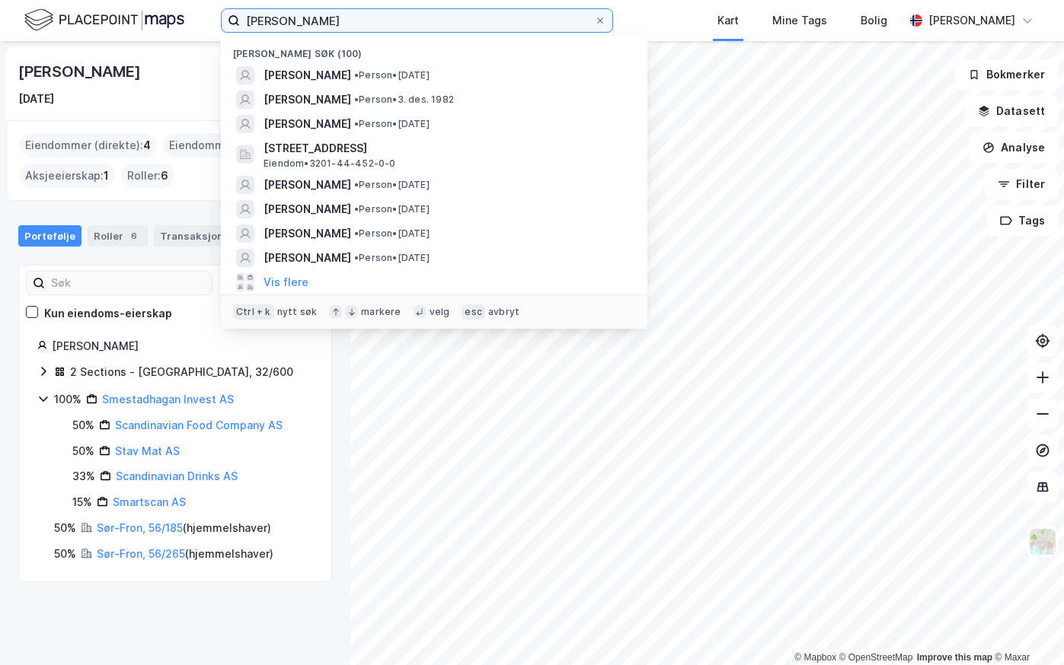
click at [302, 27] on input "[PERSON_NAME]" at bounding box center [417, 20] width 354 height 23
paste input "[PERSON_NAME]"
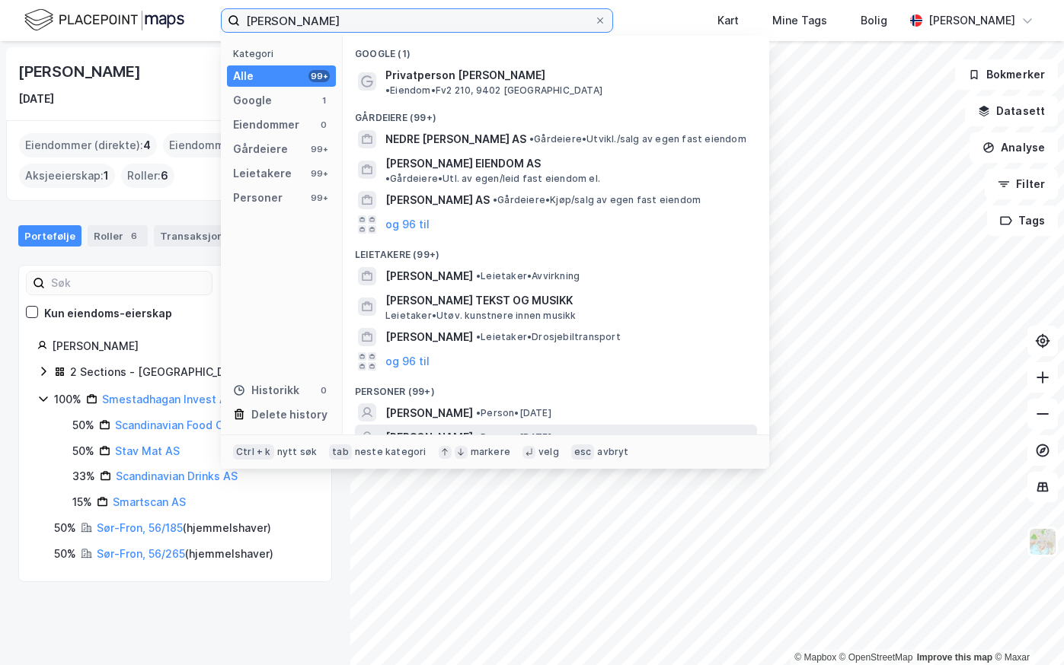
scroll to position [40, 0]
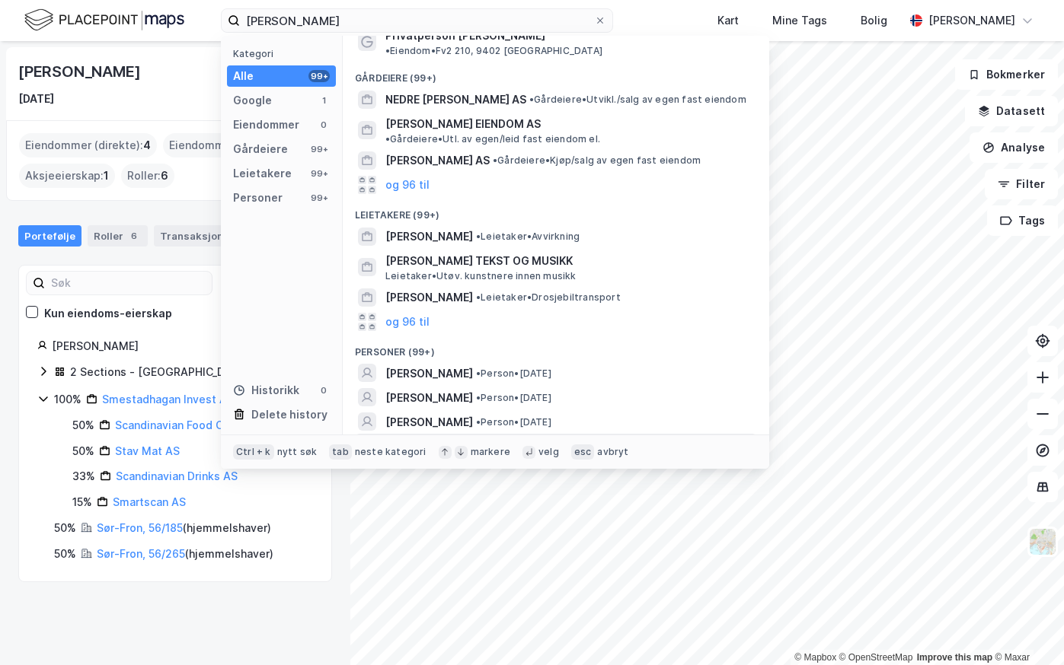
click at [388, 437] on button "og 96 til" at bounding box center [407, 446] width 44 height 18
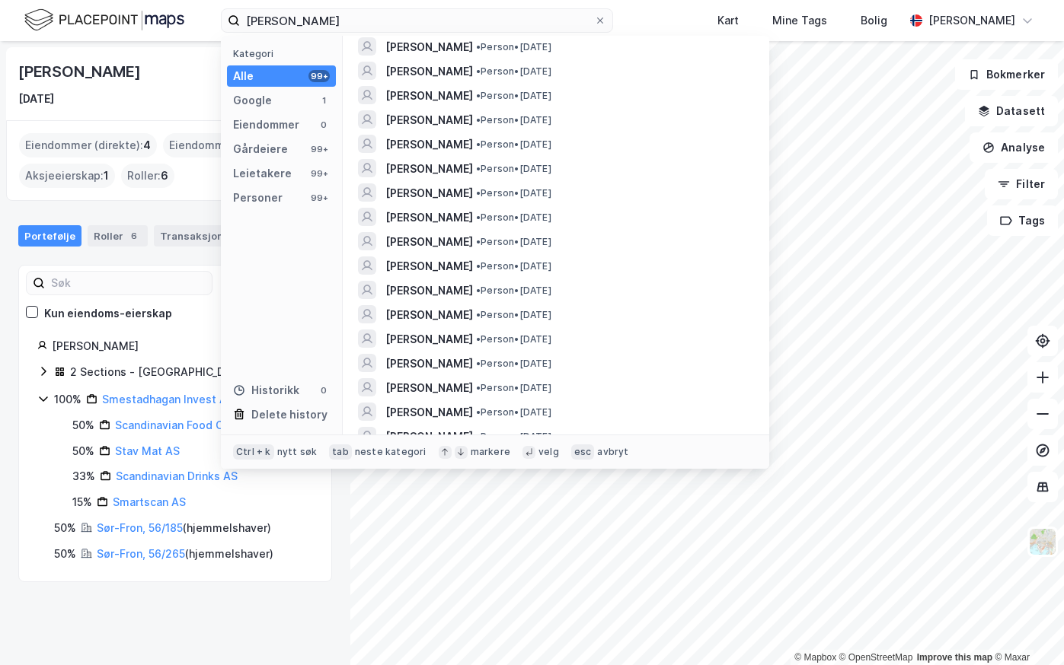
scroll to position [1258, 0]
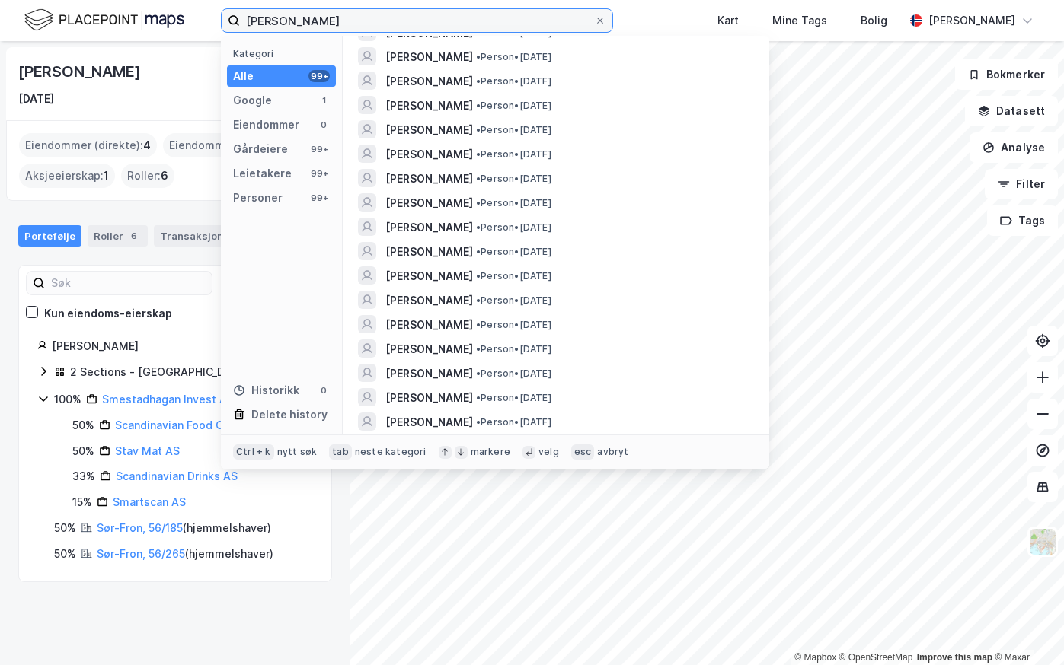
click at [309, 18] on input "[PERSON_NAME]" at bounding box center [417, 20] width 354 height 23
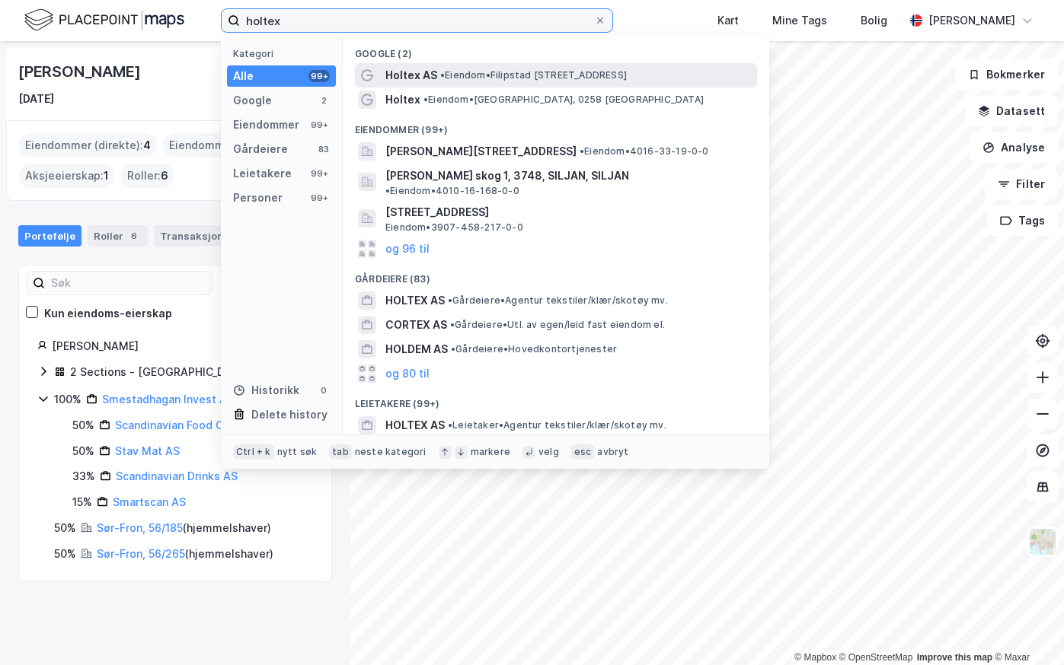
type input "holtex"
click at [479, 72] on span "• Eiendom • [STREET_ADDRESS]" at bounding box center [533, 75] width 187 height 12
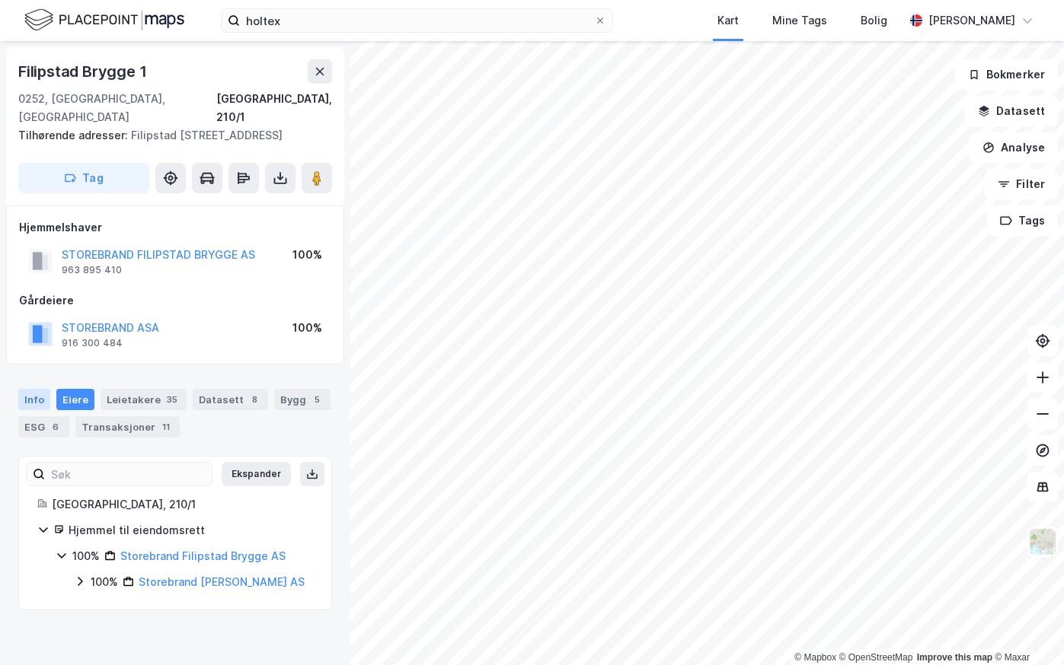
click at [30, 389] on div "Info" at bounding box center [34, 399] width 32 height 21
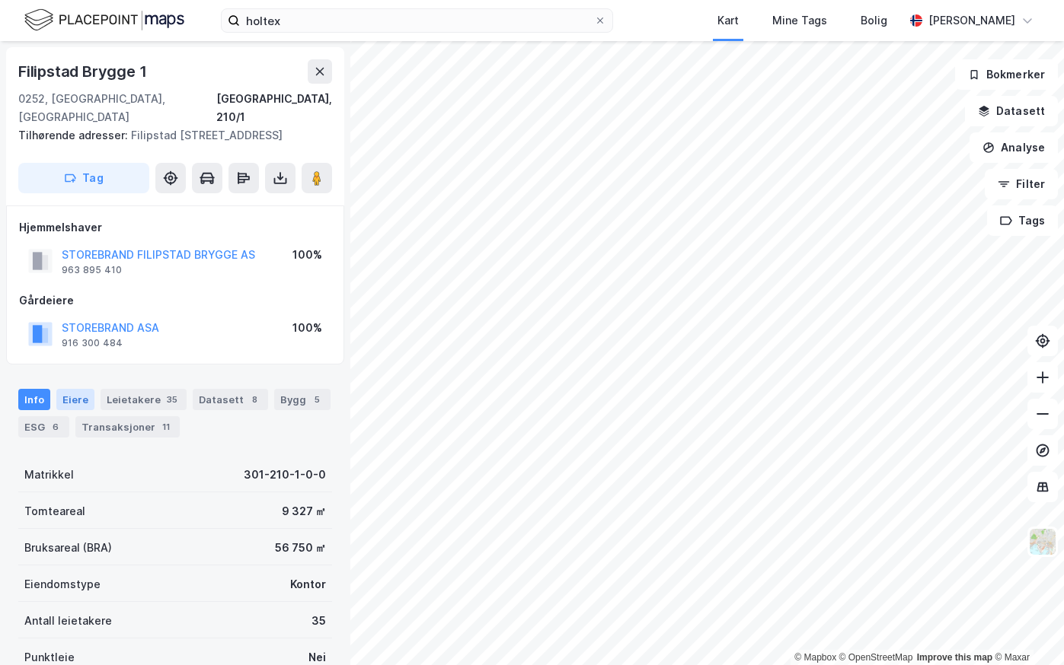
click at [75, 389] on div "Eiere" at bounding box center [75, 399] width 38 height 21
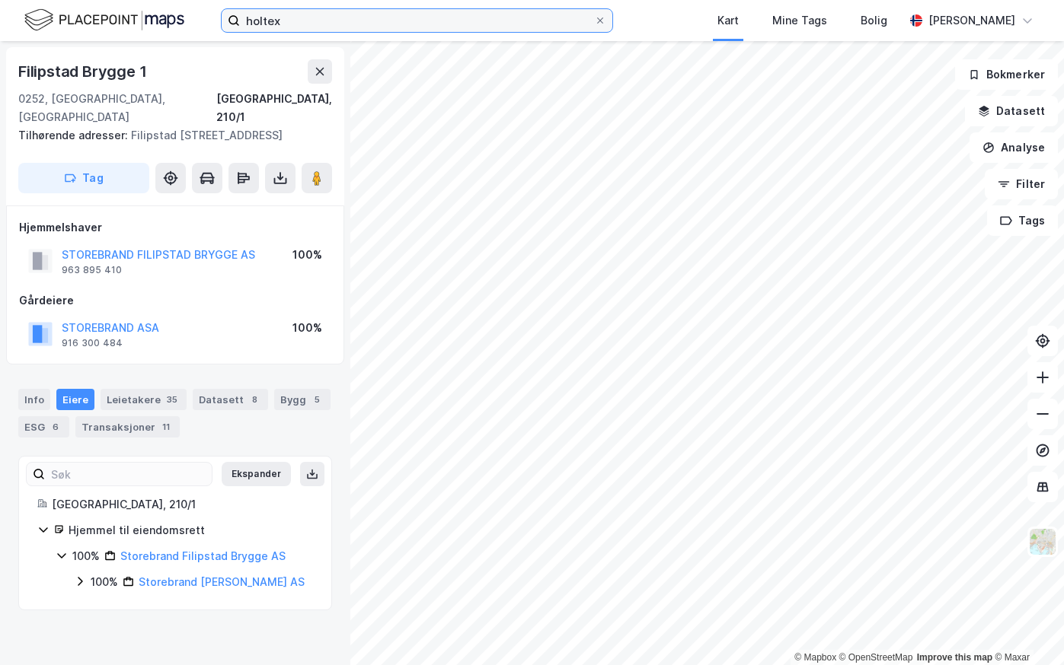
click at [311, 24] on input "holtex" at bounding box center [417, 20] width 354 height 23
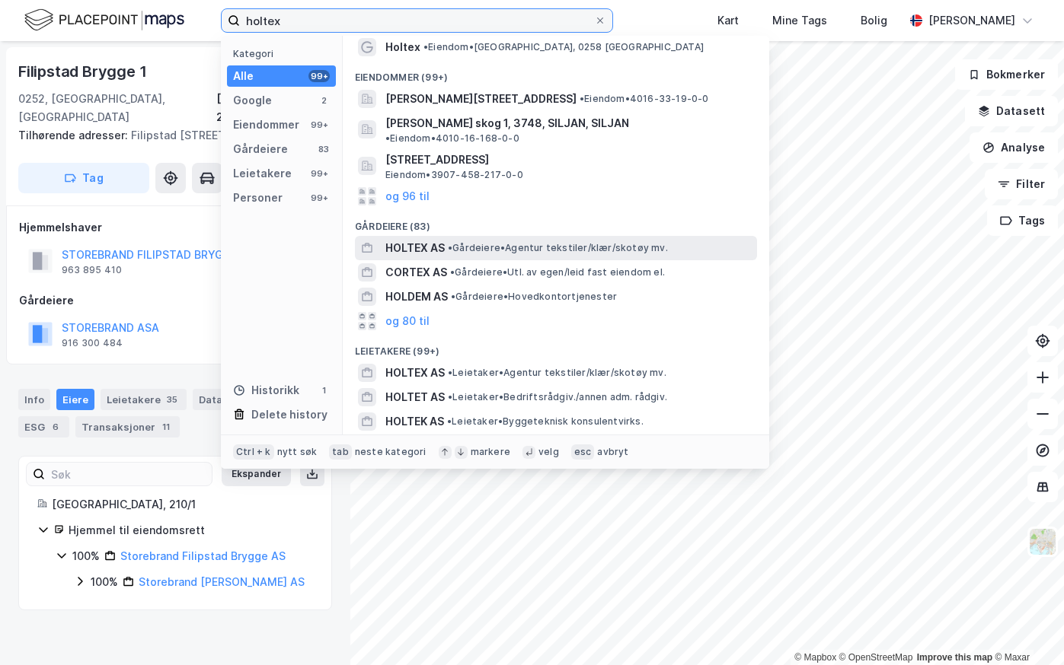
scroll to position [76, 0]
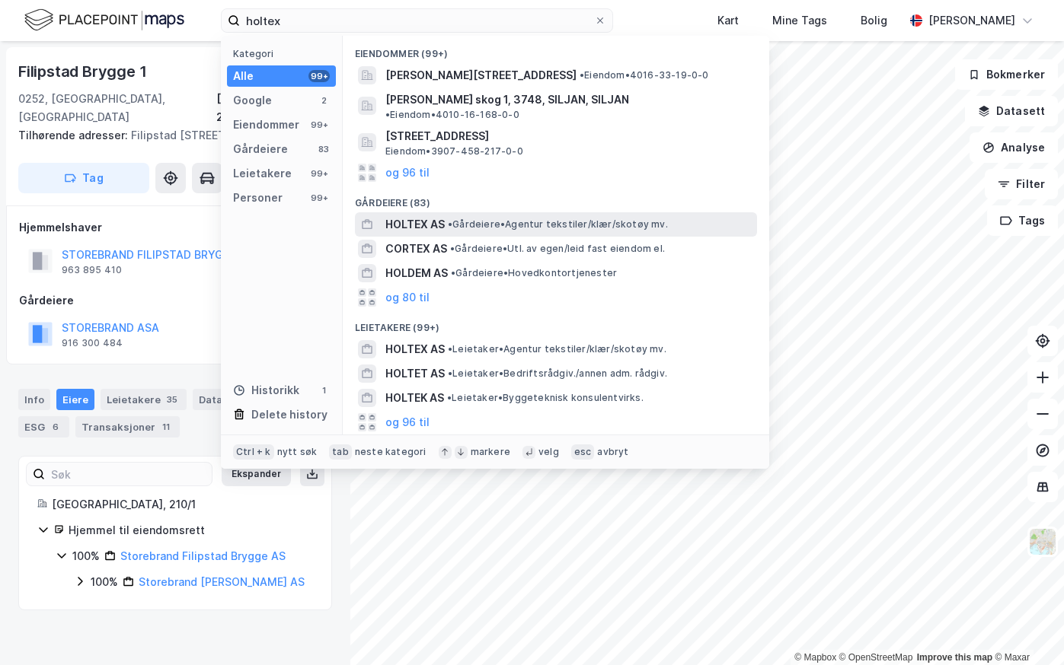
click at [428, 215] on span "HOLTEX AS" at bounding box center [414, 224] width 59 height 18
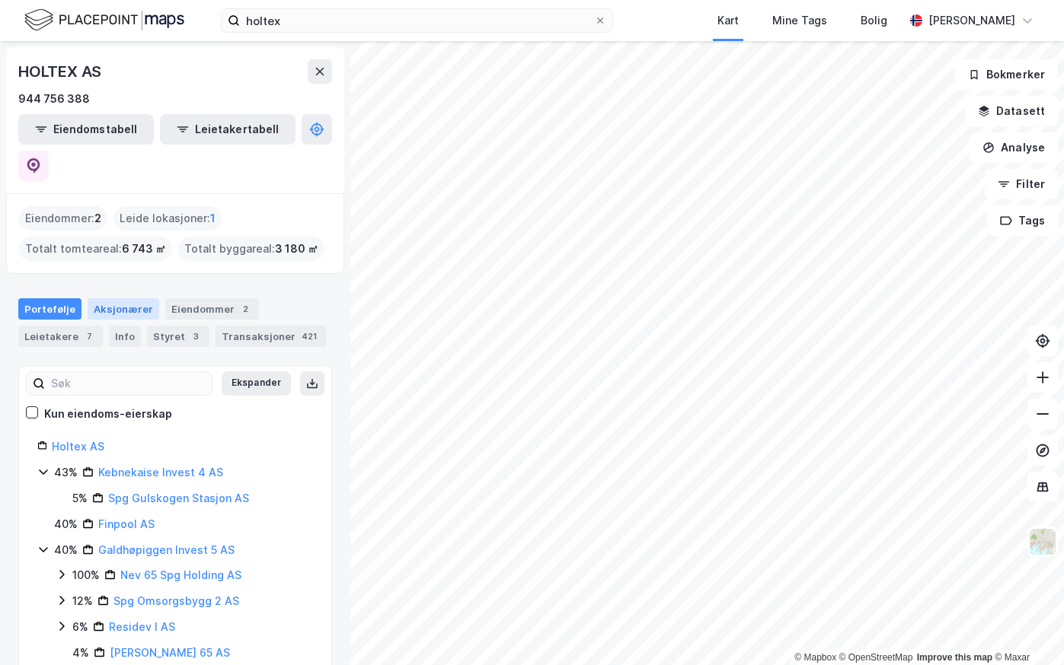
click at [118, 298] on div "Aksjonærer" at bounding box center [124, 308] width 72 height 21
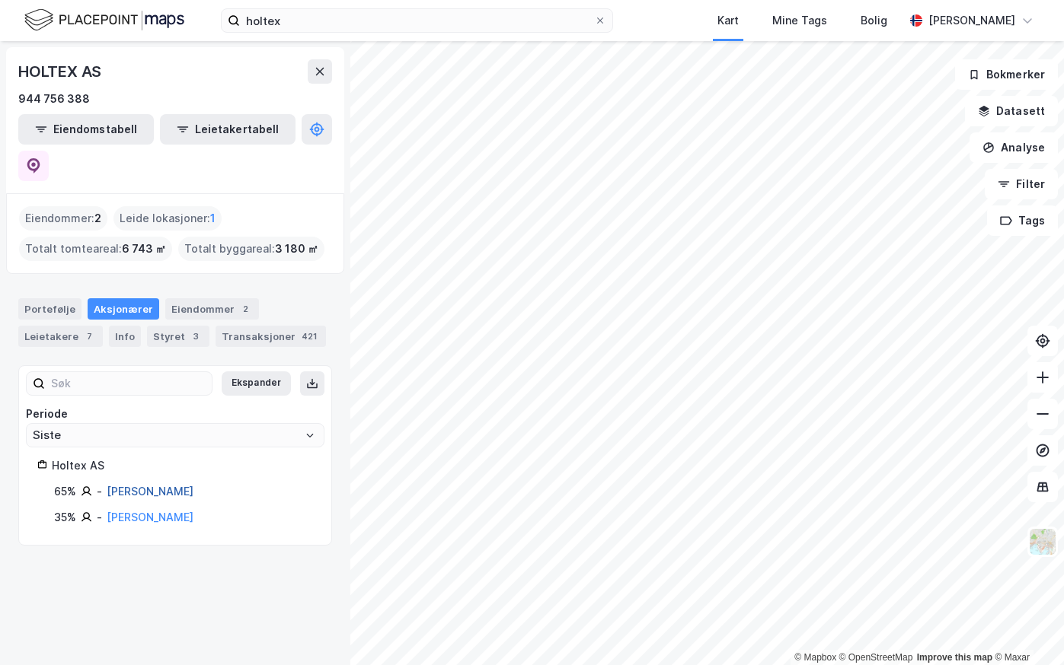
click at [129, 485] on link "[PERSON_NAME]" at bounding box center [150, 491] width 87 height 13
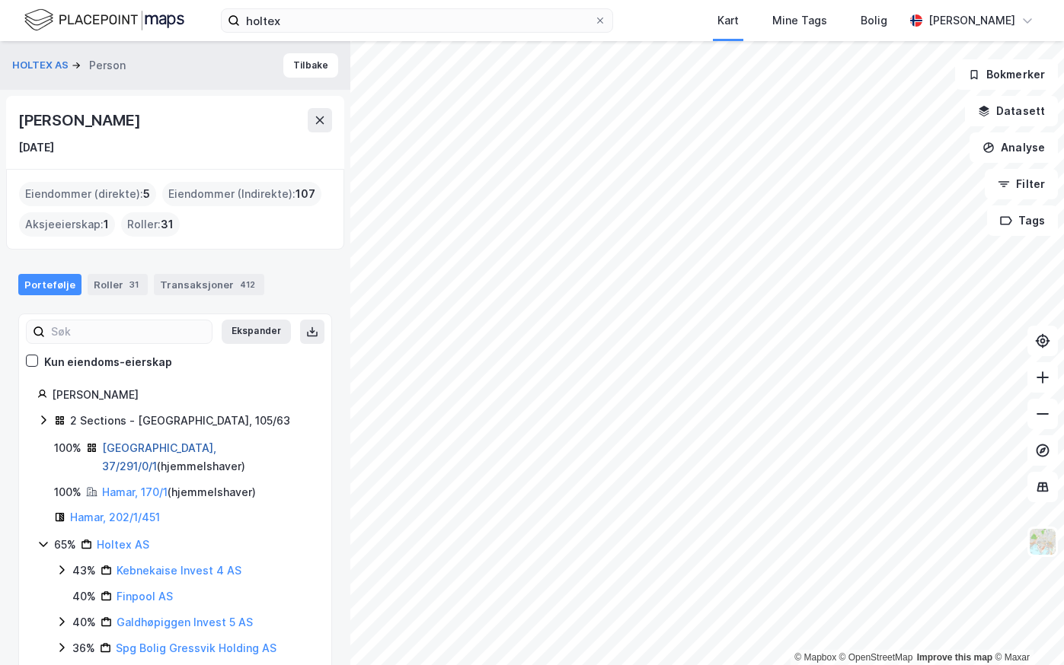
click at [129, 447] on link "[GEOGRAPHIC_DATA], 37/291/0/1" at bounding box center [159, 457] width 114 height 31
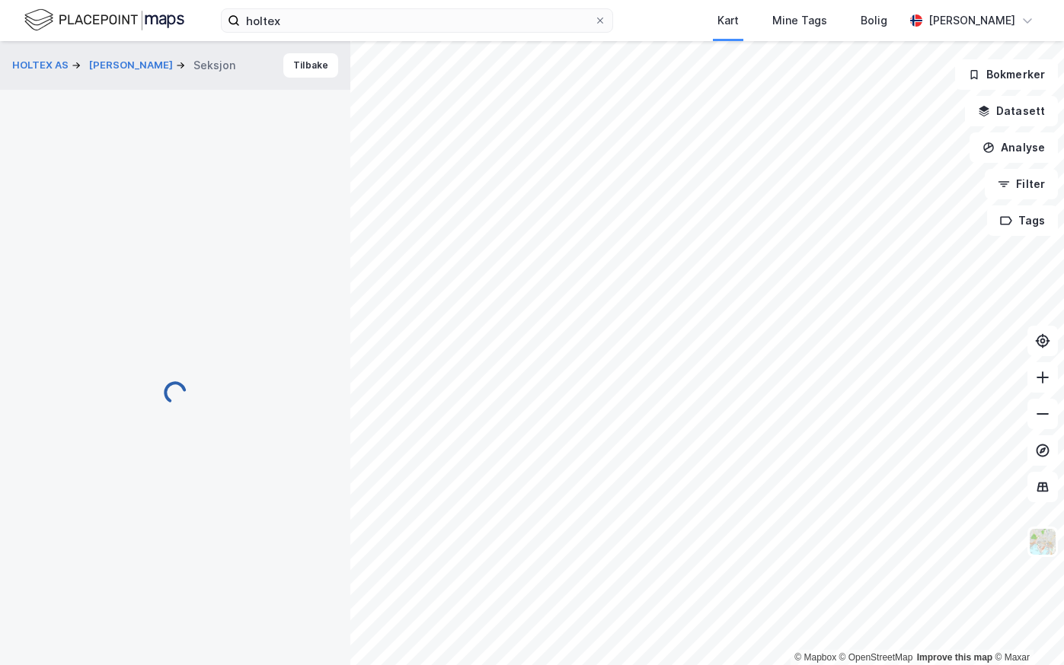
scroll to position [2, 0]
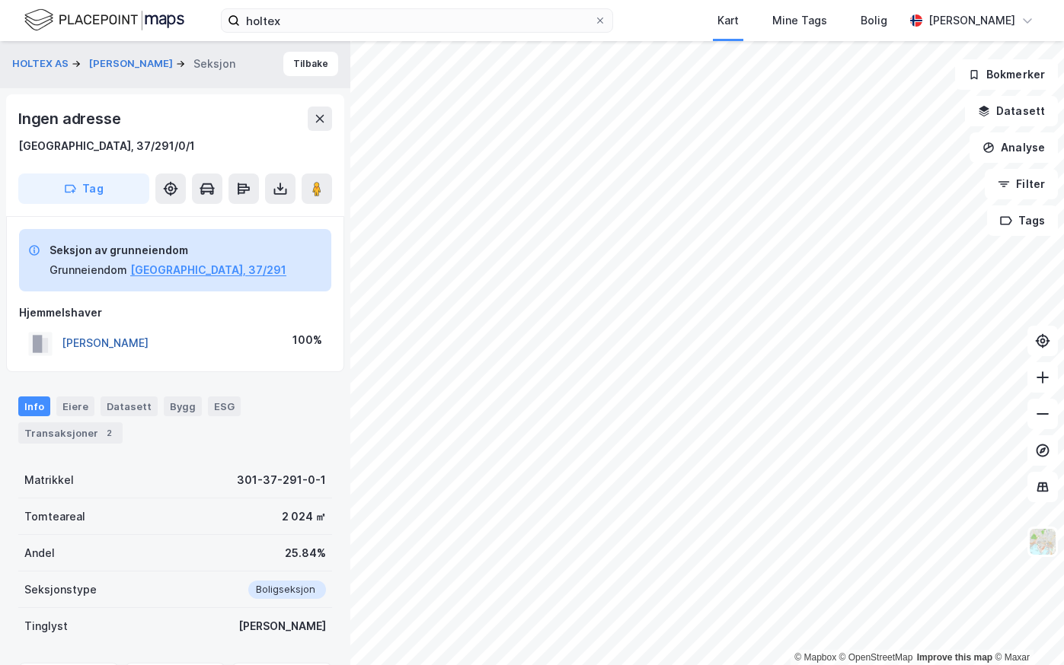
click at [0, 0] on button "[PERSON_NAME]" at bounding box center [0, 0] width 0 height 0
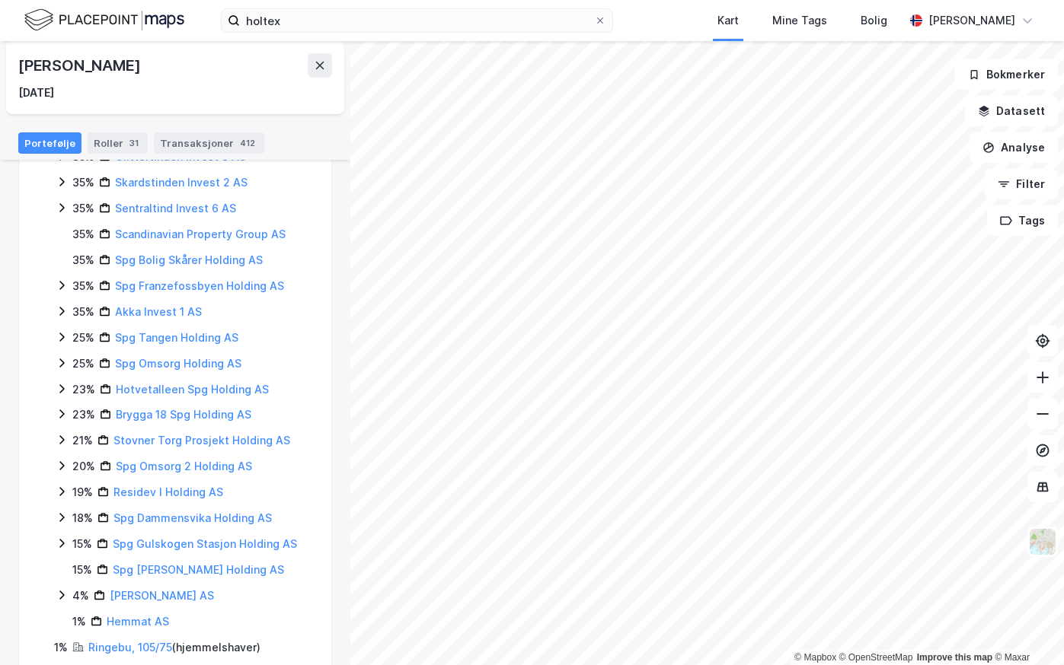
scroll to position [528, 0]
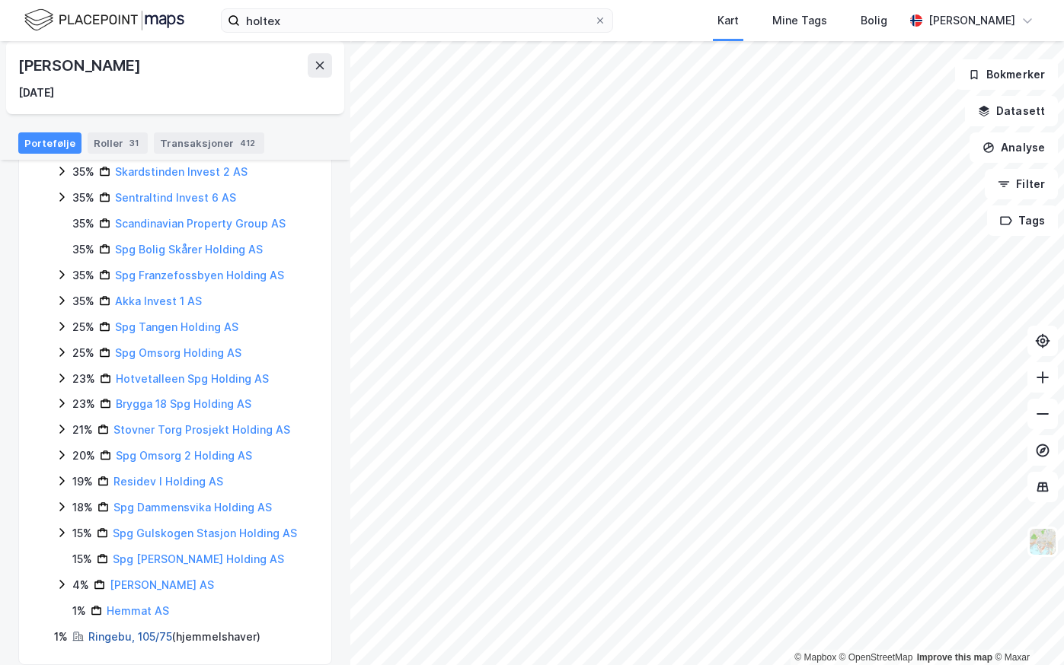
click at [109, 630] on link "Ringebu, 105/75" at bounding box center [130, 636] width 84 height 13
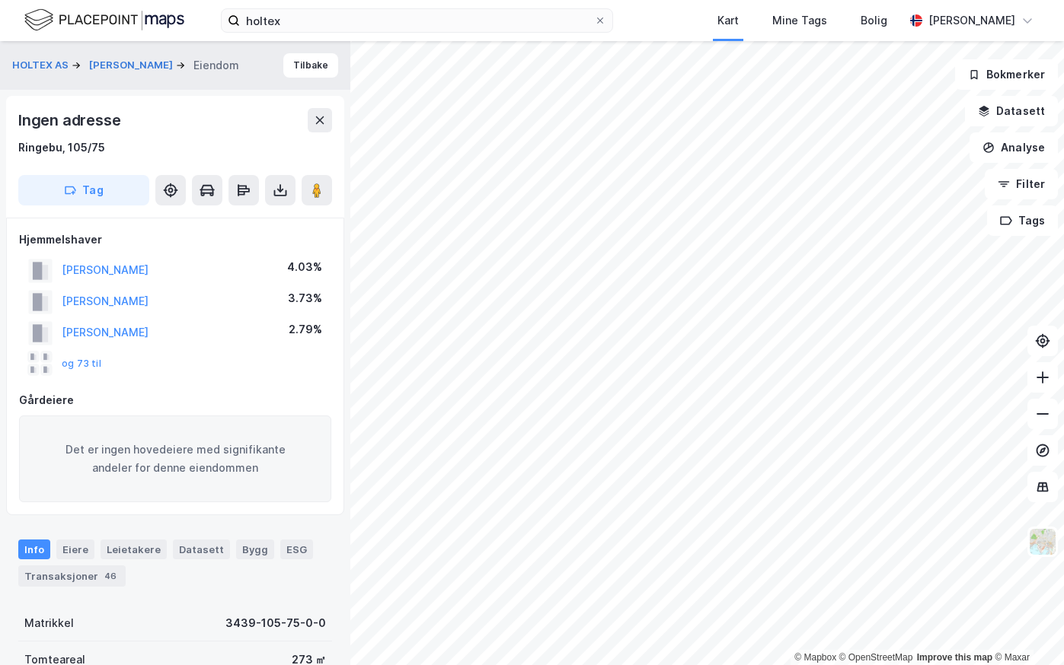
scroll to position [2, 0]
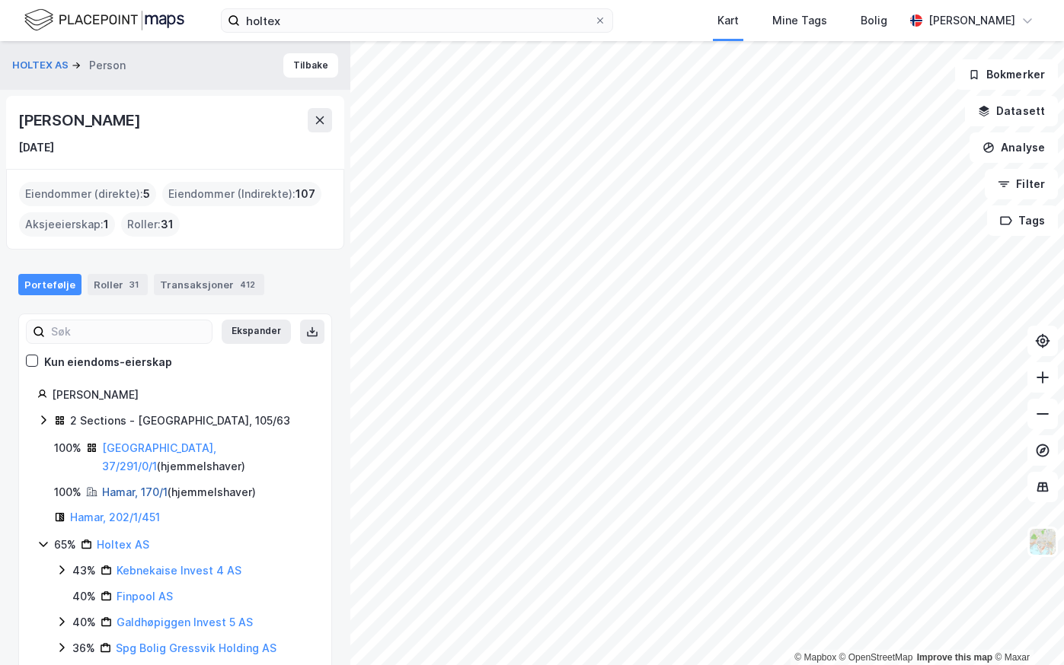
click at [122, 486] on link "Hamar, 170/1" at bounding box center [134, 492] width 65 height 13
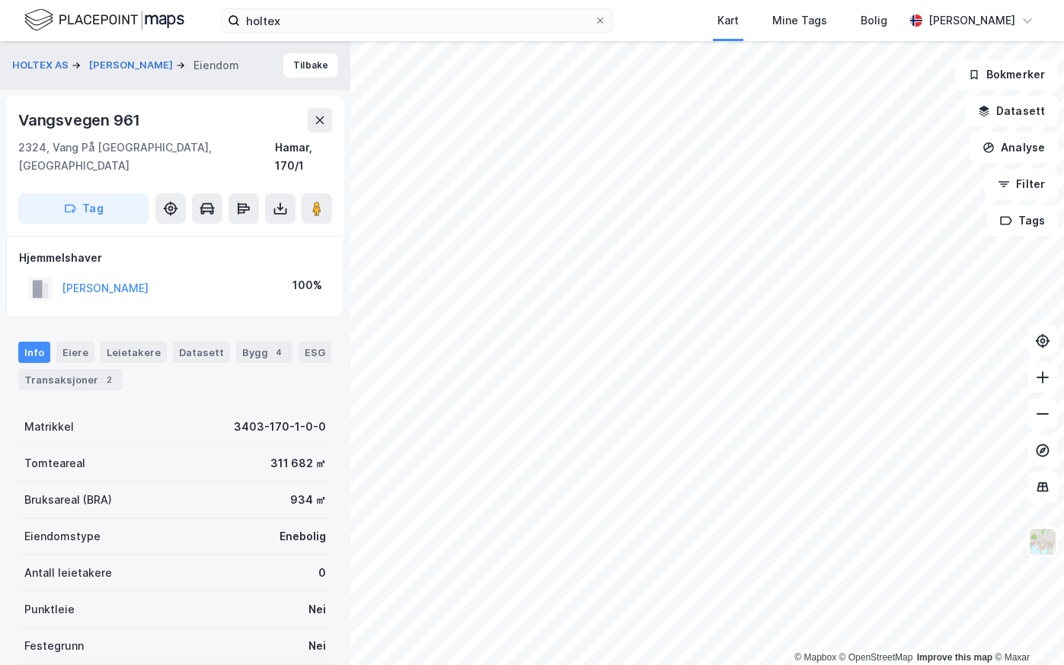
scroll to position [2, 0]
click at [0, 0] on button "[PERSON_NAME]" at bounding box center [0, 0] width 0 height 0
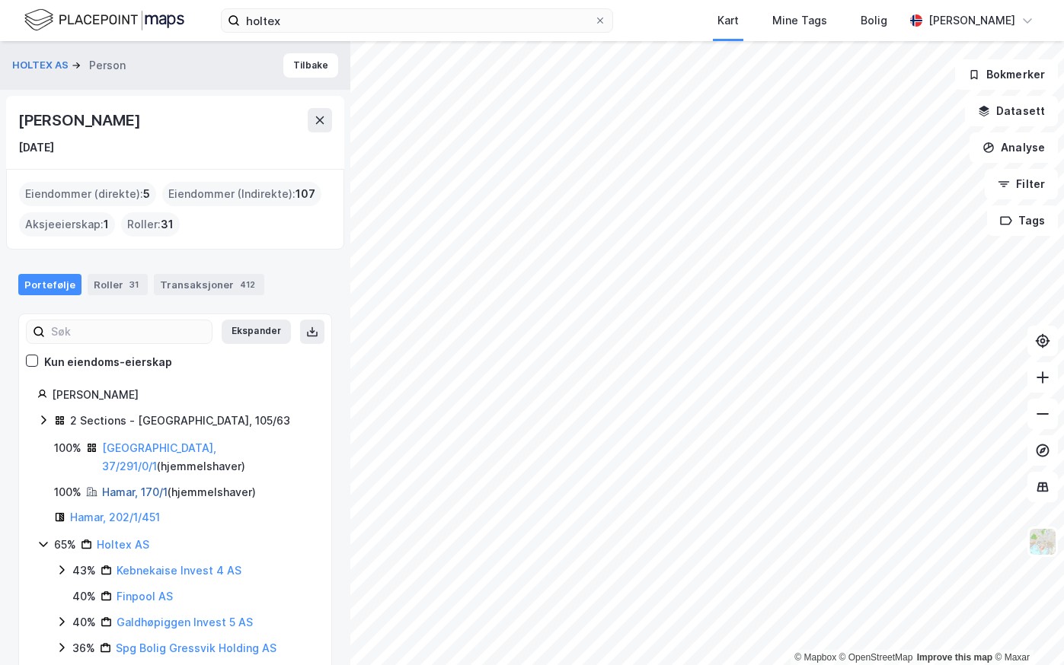
click at [135, 486] on link "Hamar, 170/1" at bounding box center [134, 492] width 65 height 13
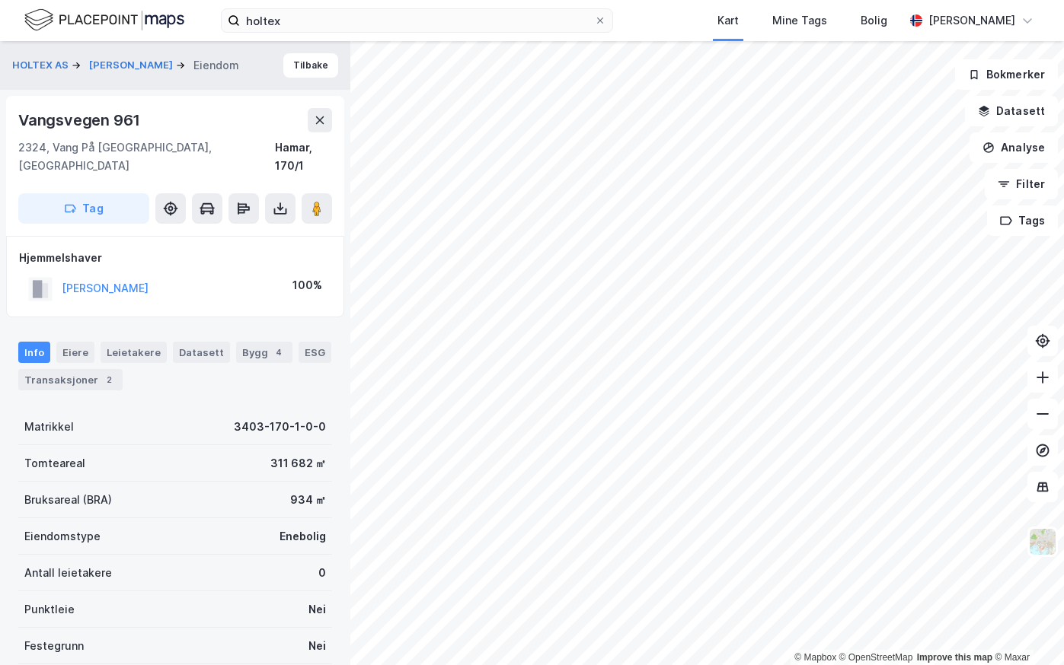
scroll to position [2, 0]
click at [57, 368] on div "Transaksjoner 2" at bounding box center [70, 378] width 104 height 21
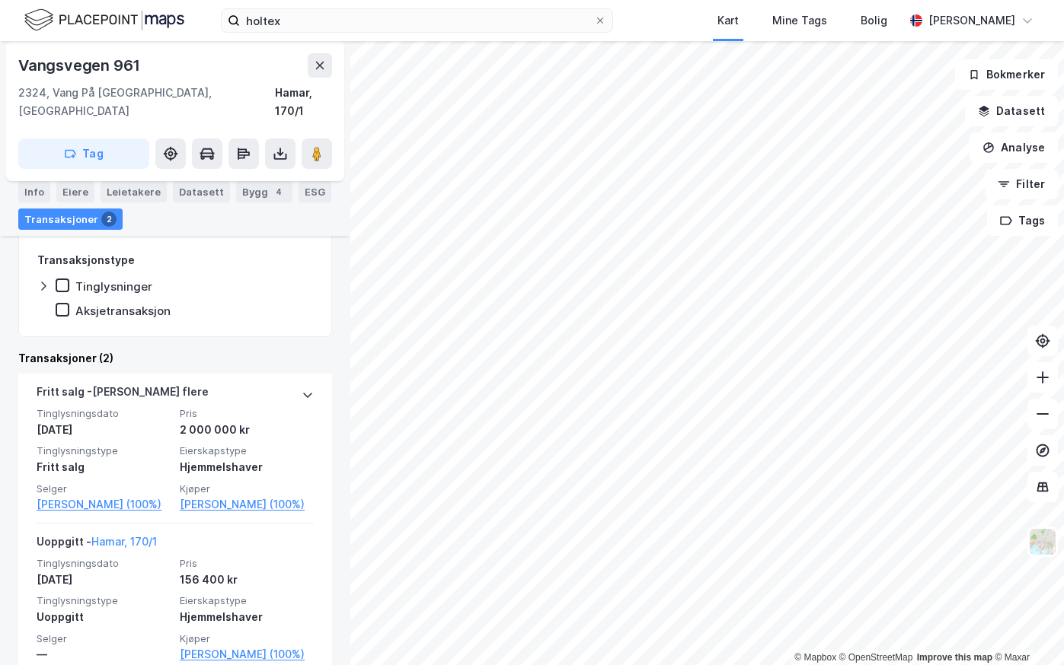
scroll to position [309, 0]
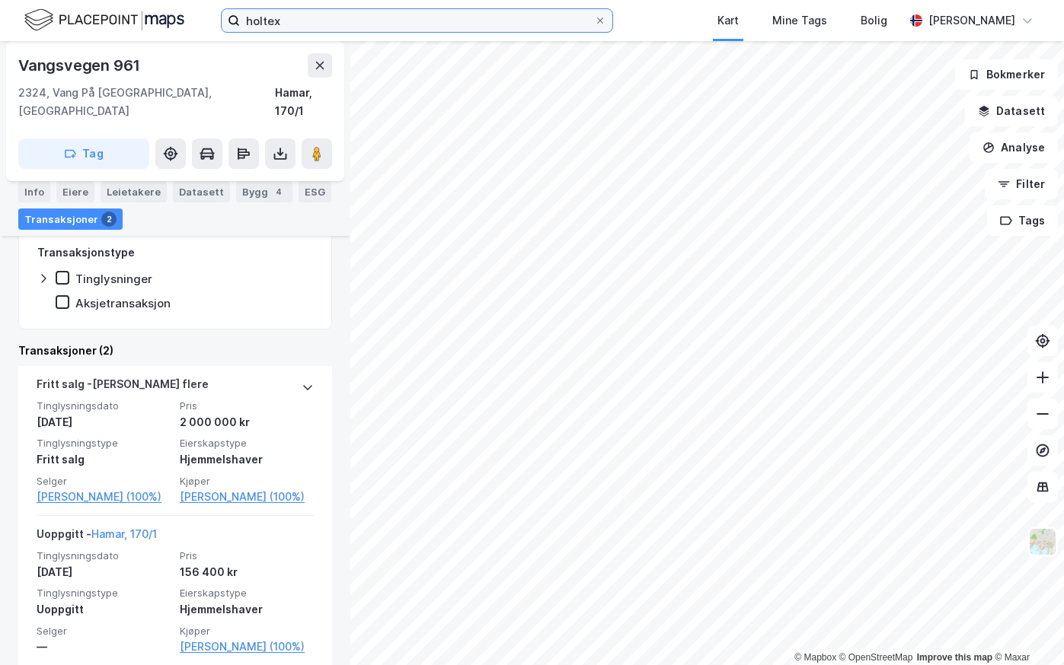
click at [475, 15] on input "holtex" at bounding box center [417, 20] width 354 height 23
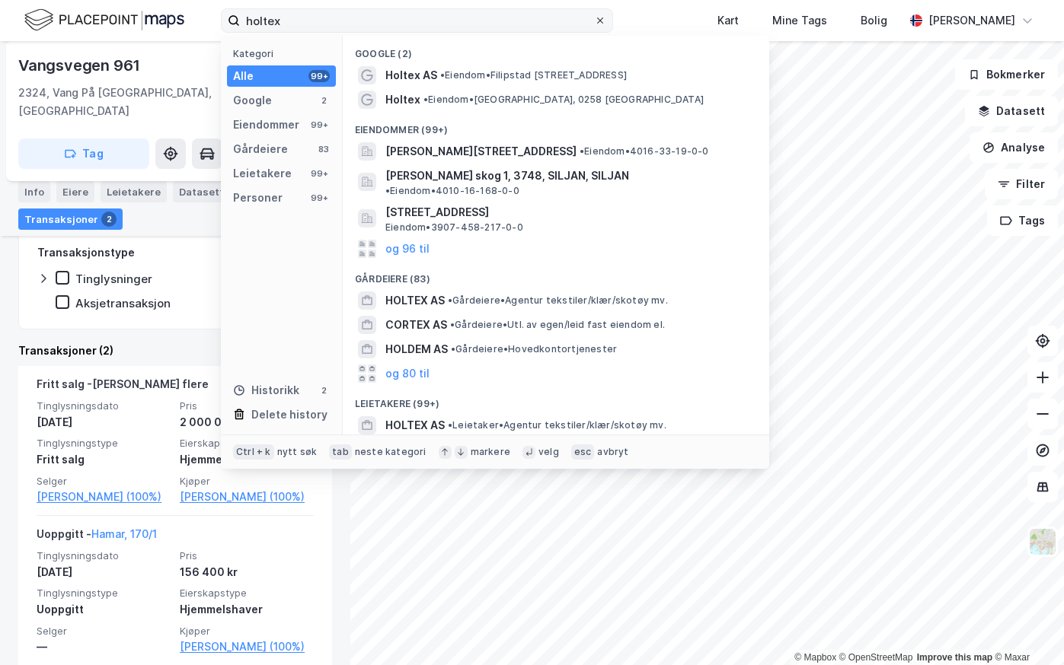
click at [605, 21] on icon at bounding box center [599, 20] width 9 height 9
click at [594, 21] on input "holtex" at bounding box center [417, 20] width 354 height 23
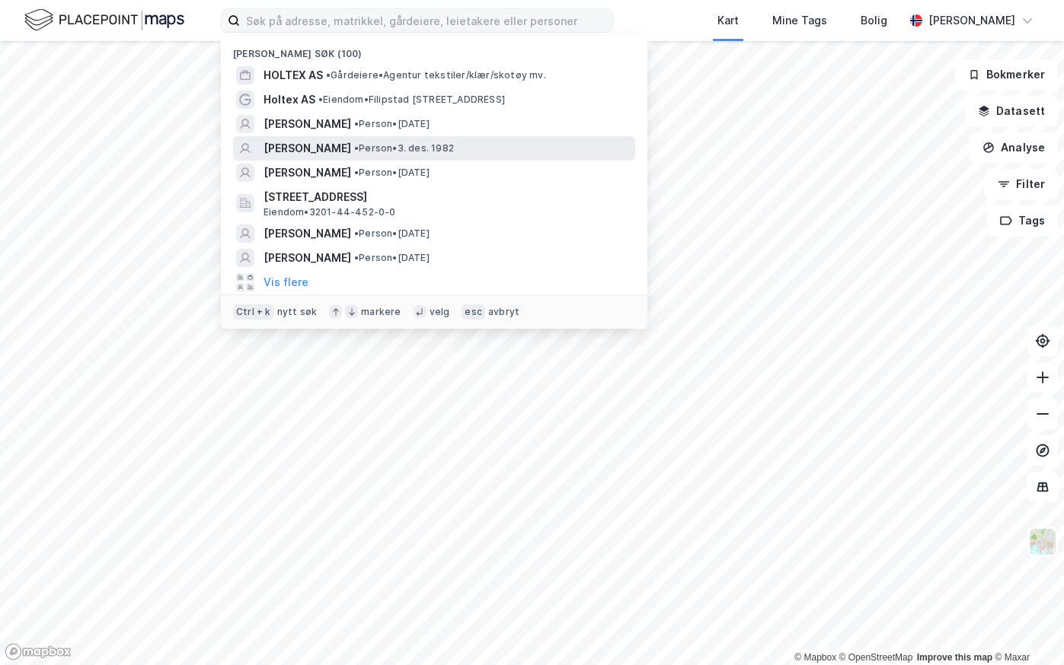
click at [291, 148] on span "[PERSON_NAME]" at bounding box center [307, 148] width 88 height 18
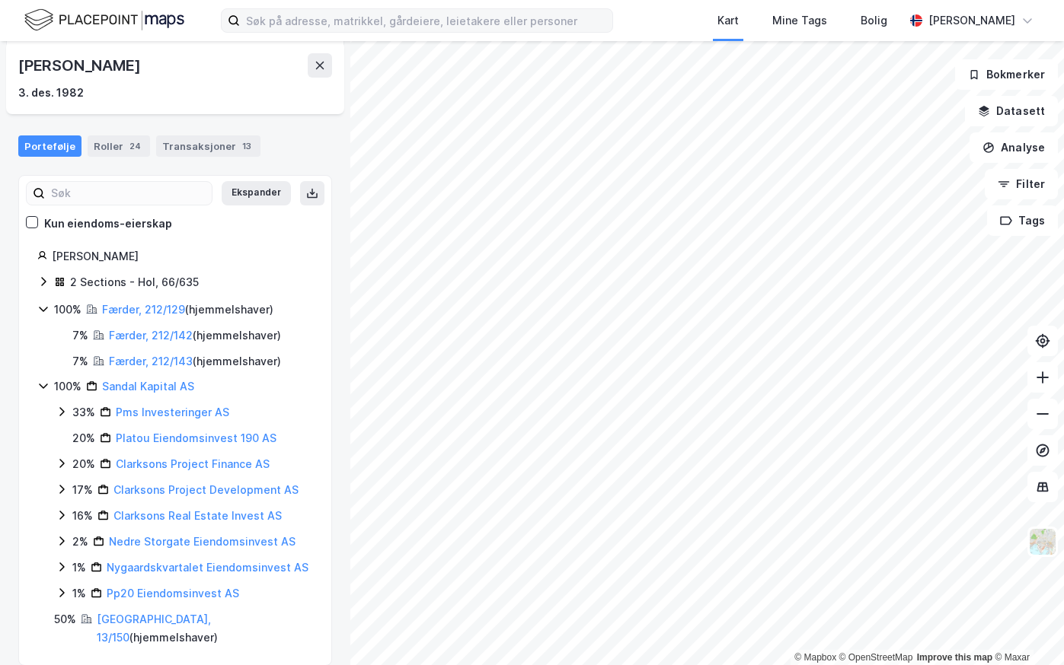
scroll to position [91, 0]
